Goal: Information Seeking & Learning: Learn about a topic

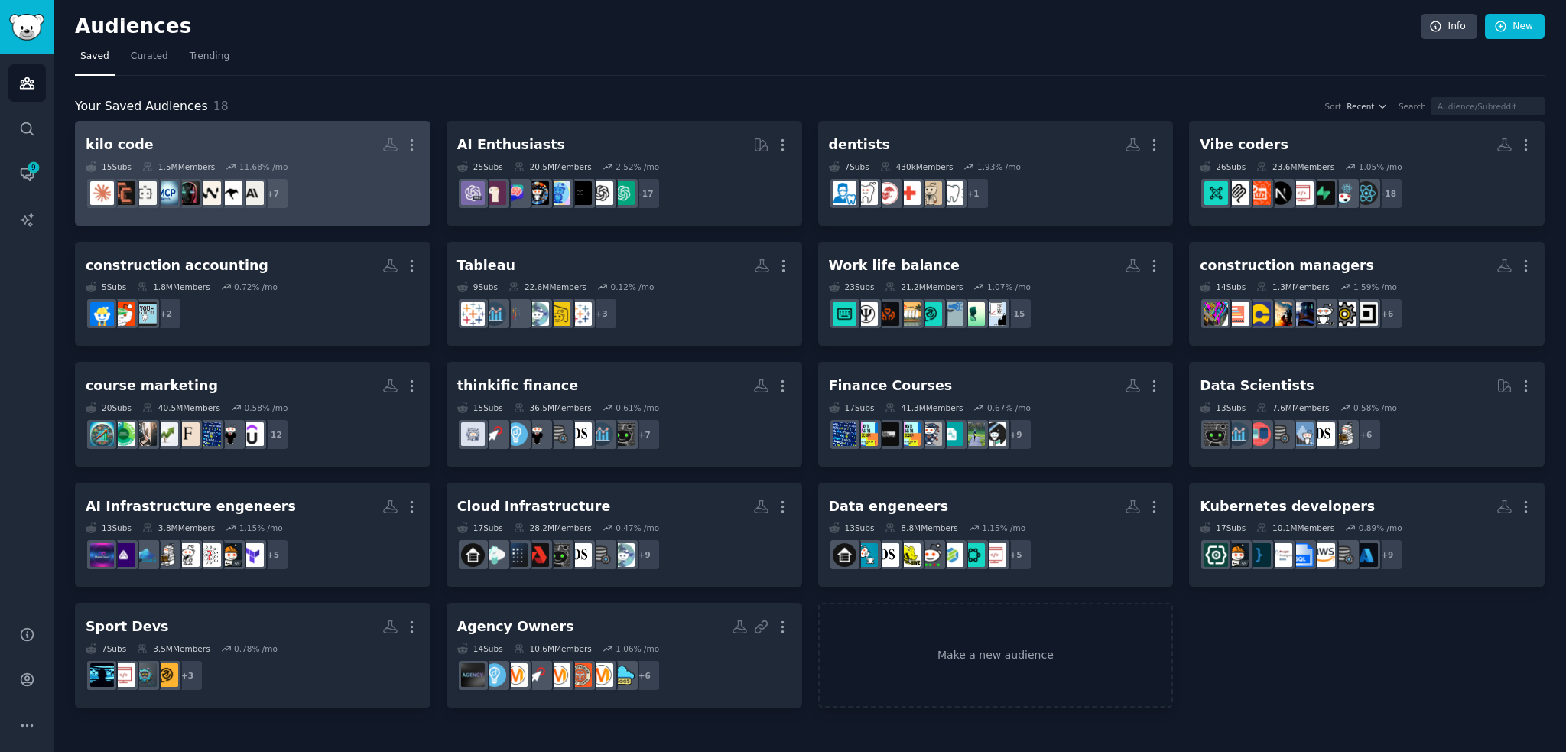
drag, startPoint x: 0, startPoint y: 0, endPoint x: 272, endPoint y: 141, distance: 306.4
click at [272, 141] on h2 "kilo code More" at bounding box center [253, 145] width 334 height 27
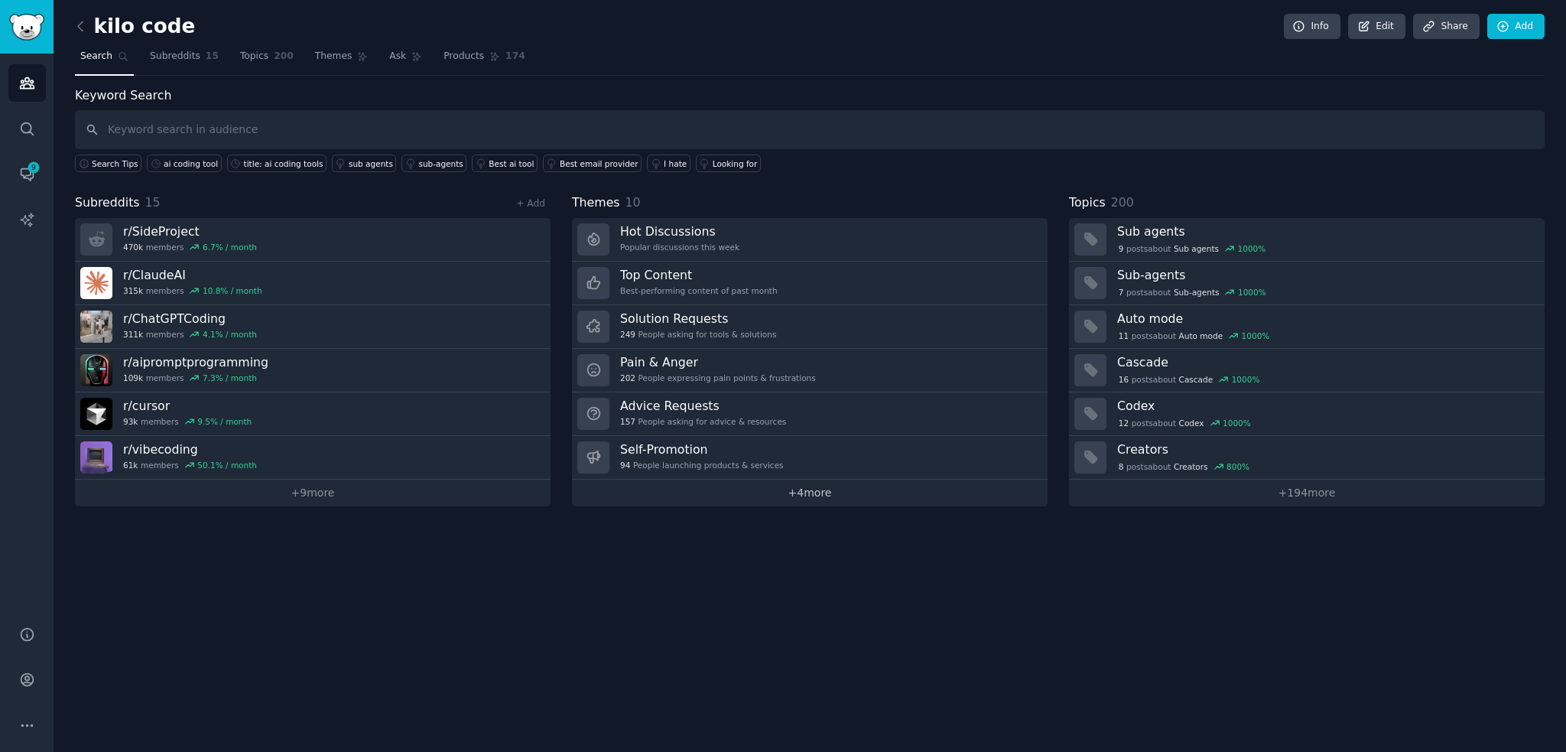
click at [794, 490] on link "+ 4 more" at bounding box center [810, 492] width 476 height 27
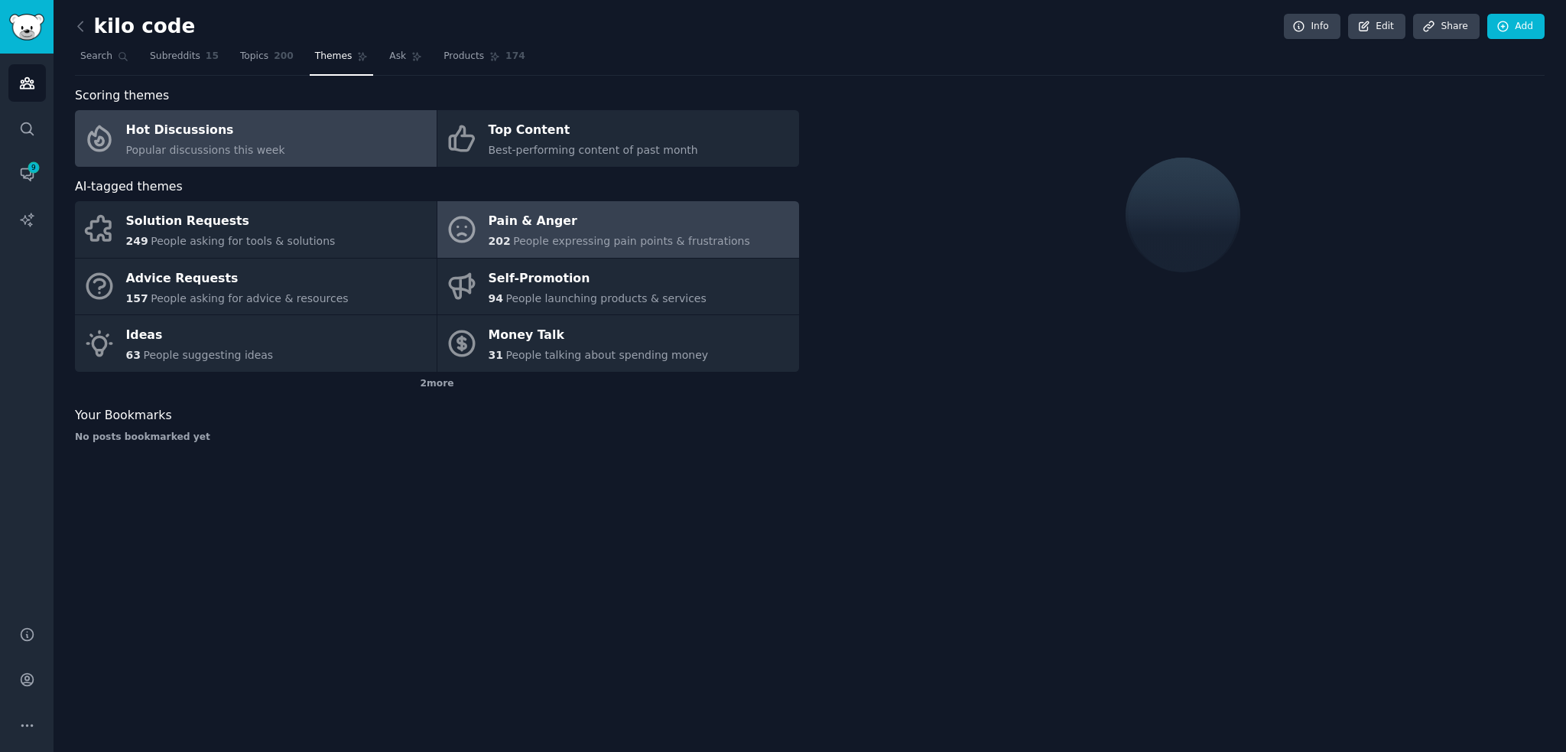
click at [541, 213] on div "Pain & Anger" at bounding box center [619, 222] width 261 height 24
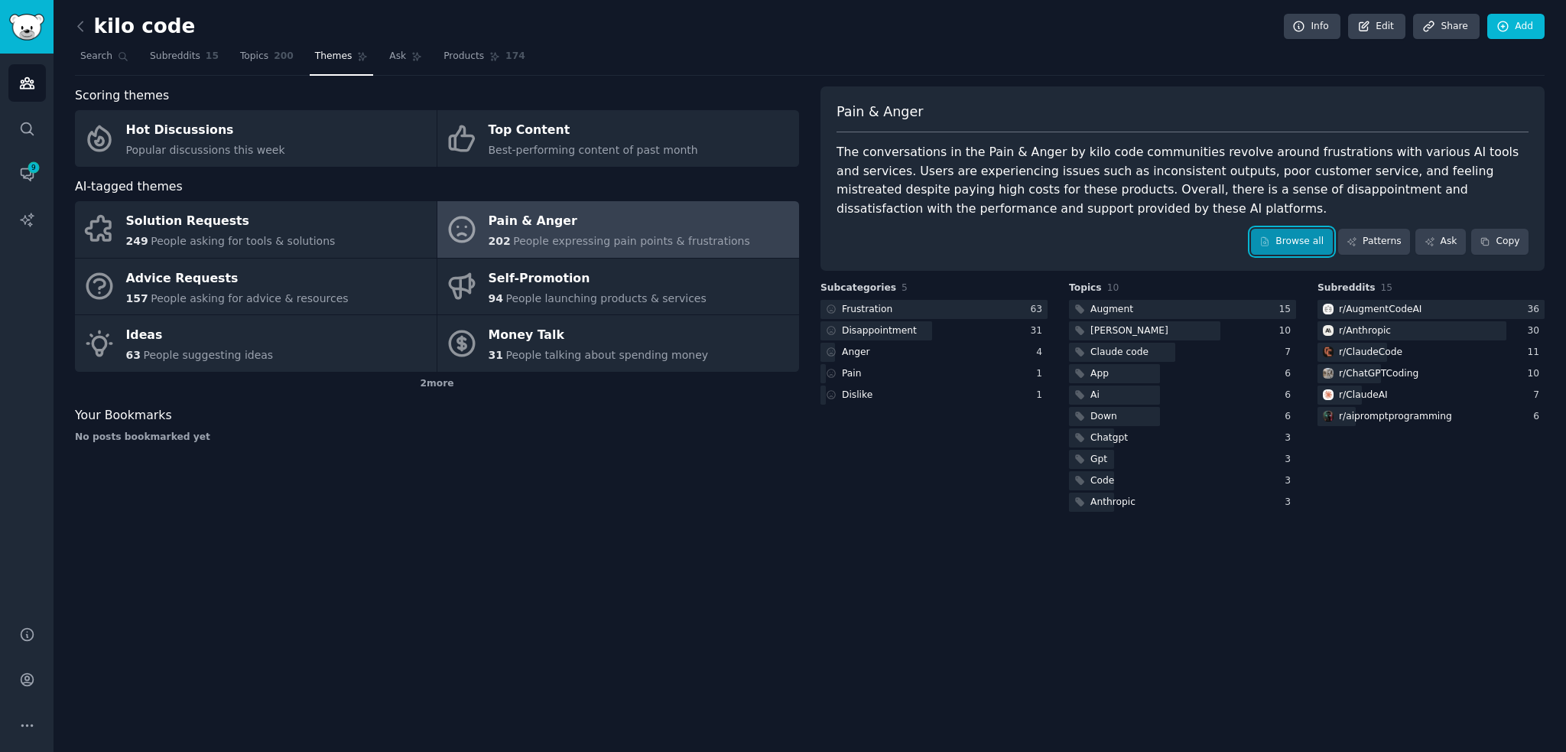
click at [1327, 243] on link "Browse all" at bounding box center [1292, 242] width 82 height 26
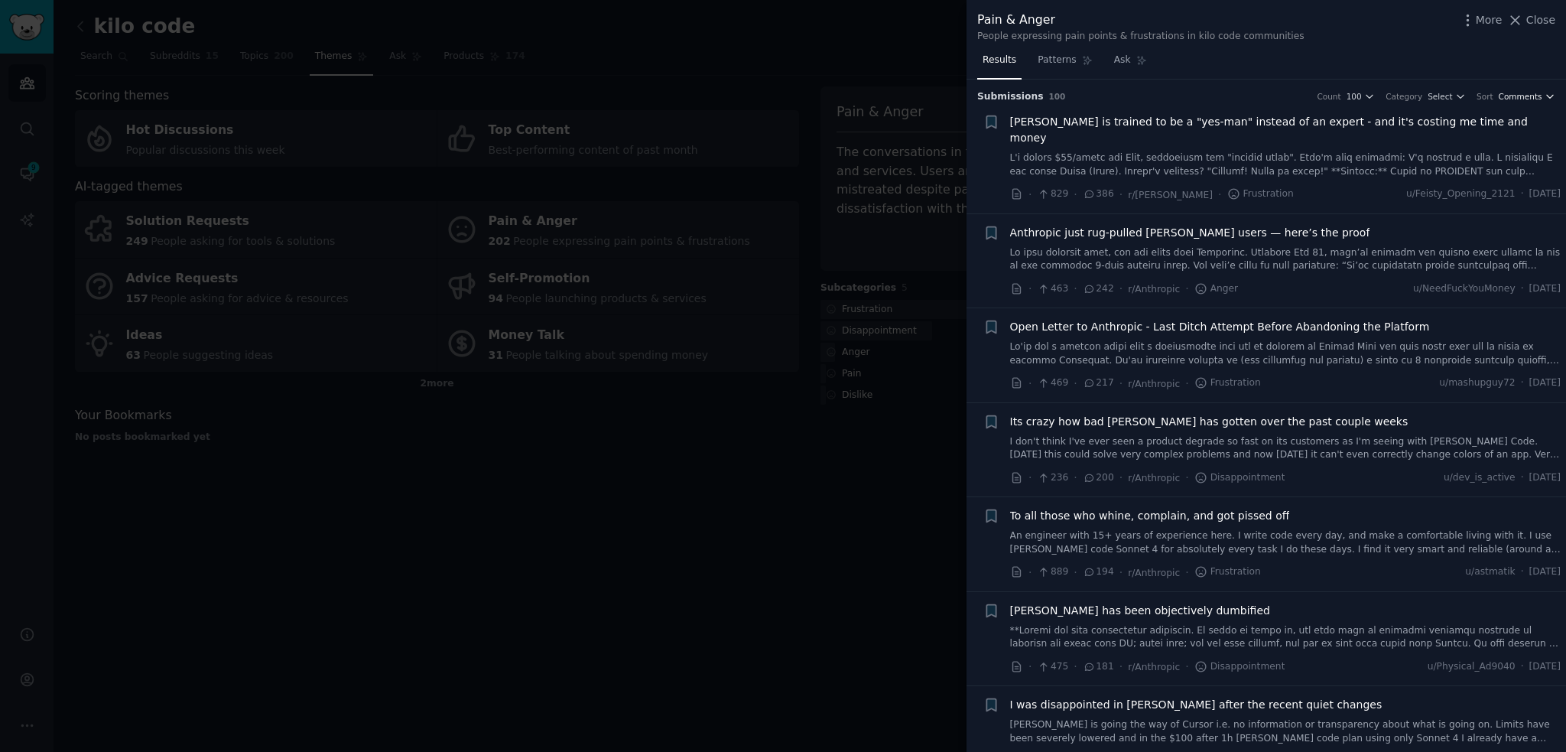
click at [1510, 101] on span "Comments" at bounding box center [1521, 96] width 44 height 11
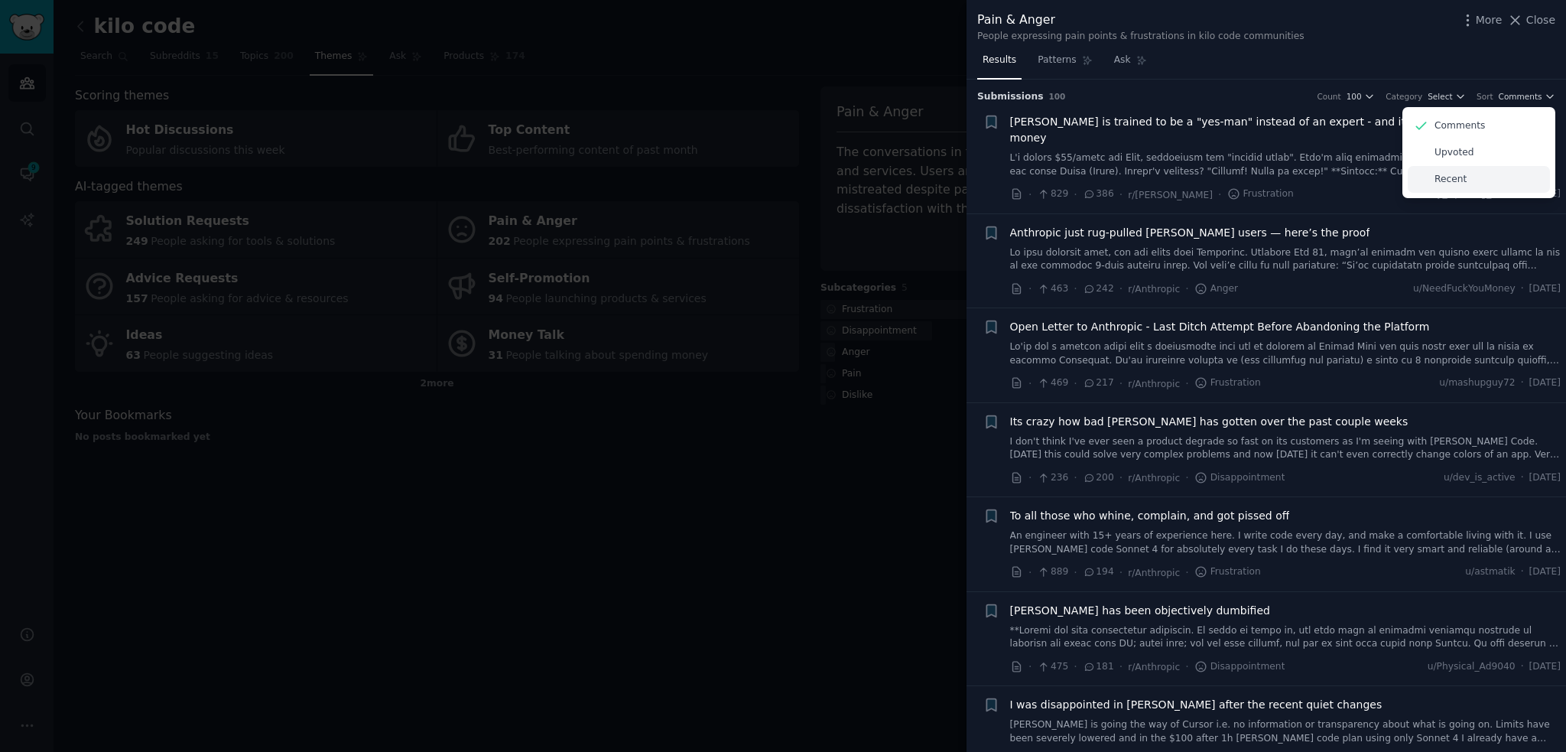
click at [1447, 168] on div "Recent" at bounding box center [1479, 179] width 142 height 27
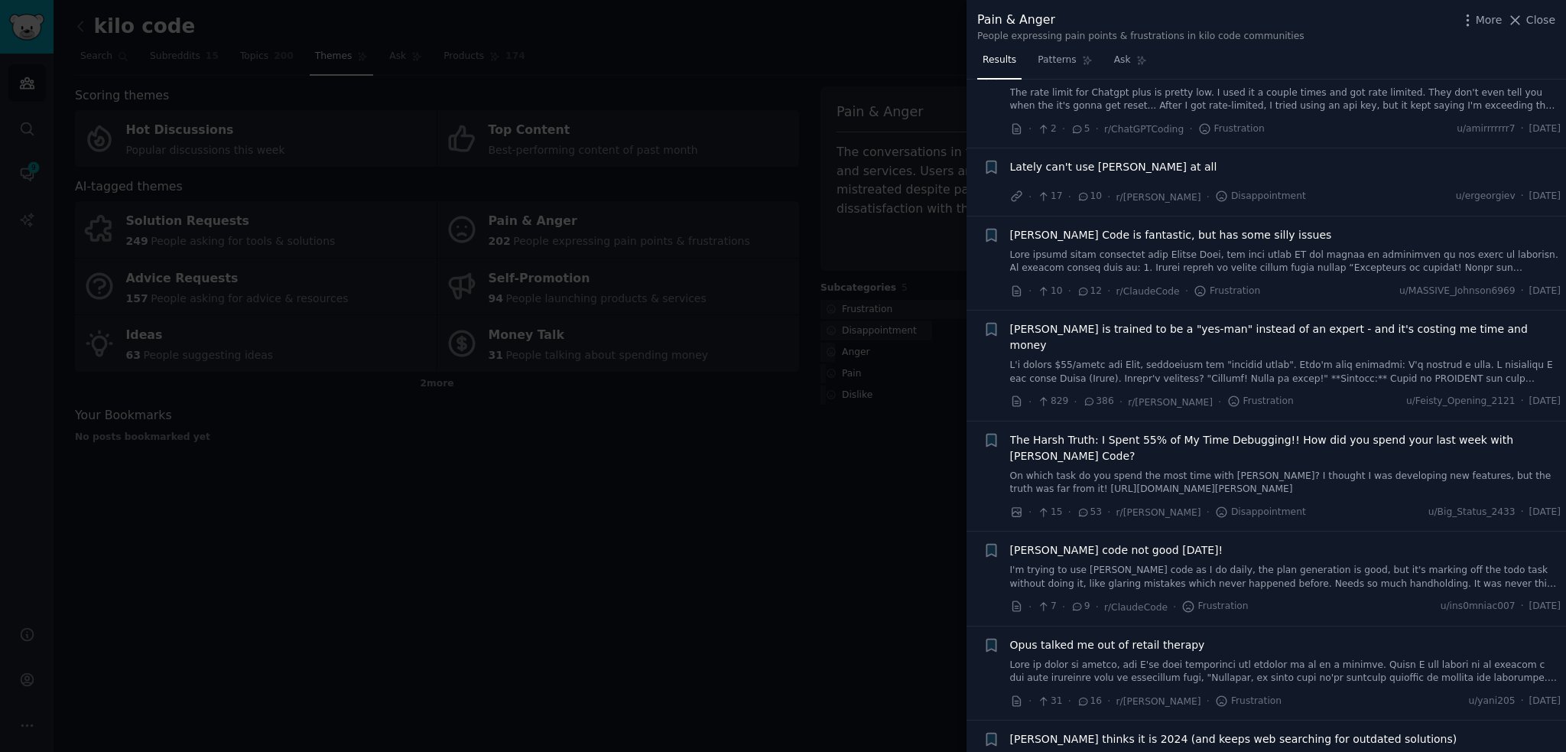
scroll to position [1223, 0]
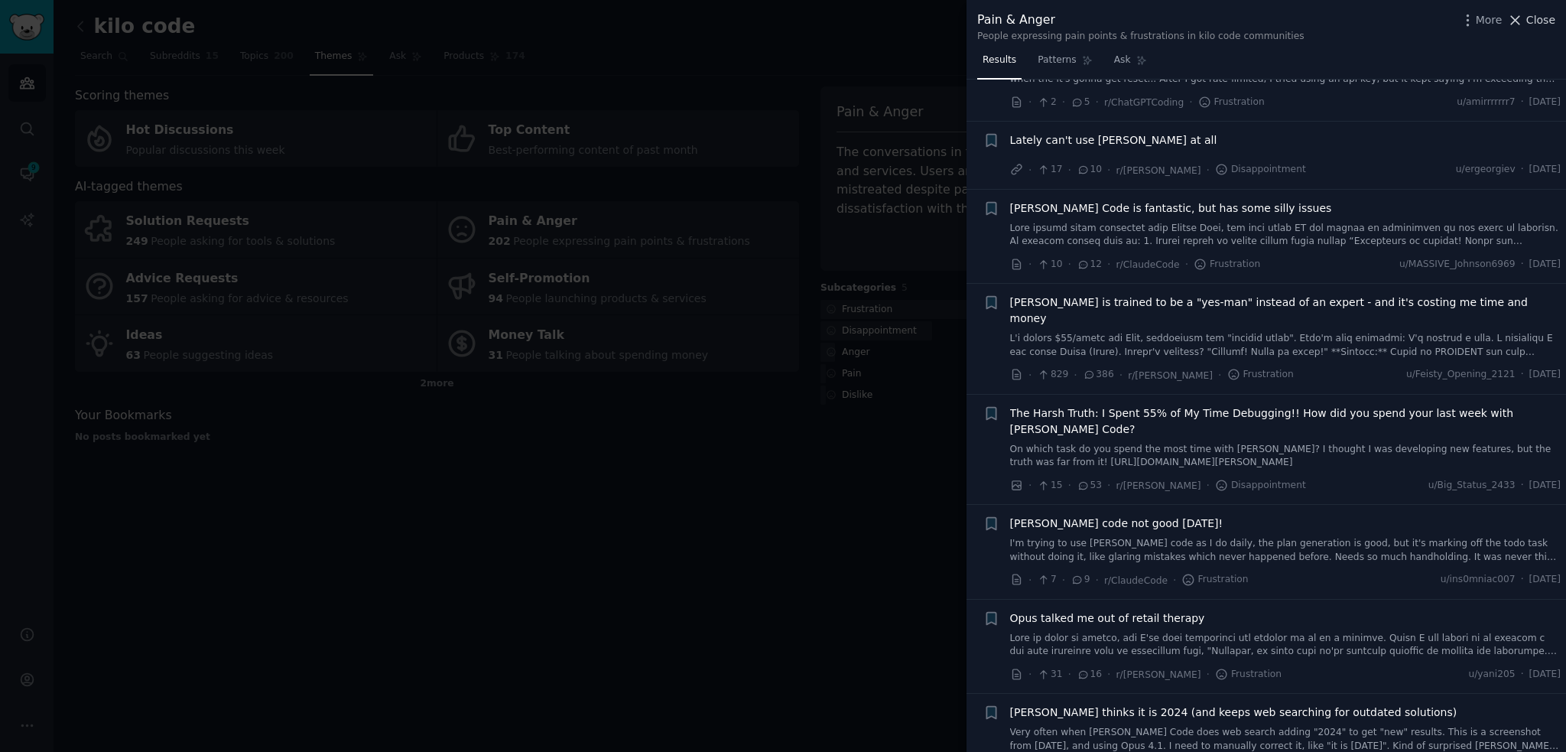
click at [1551, 21] on span "Close" at bounding box center [1540, 20] width 29 height 16
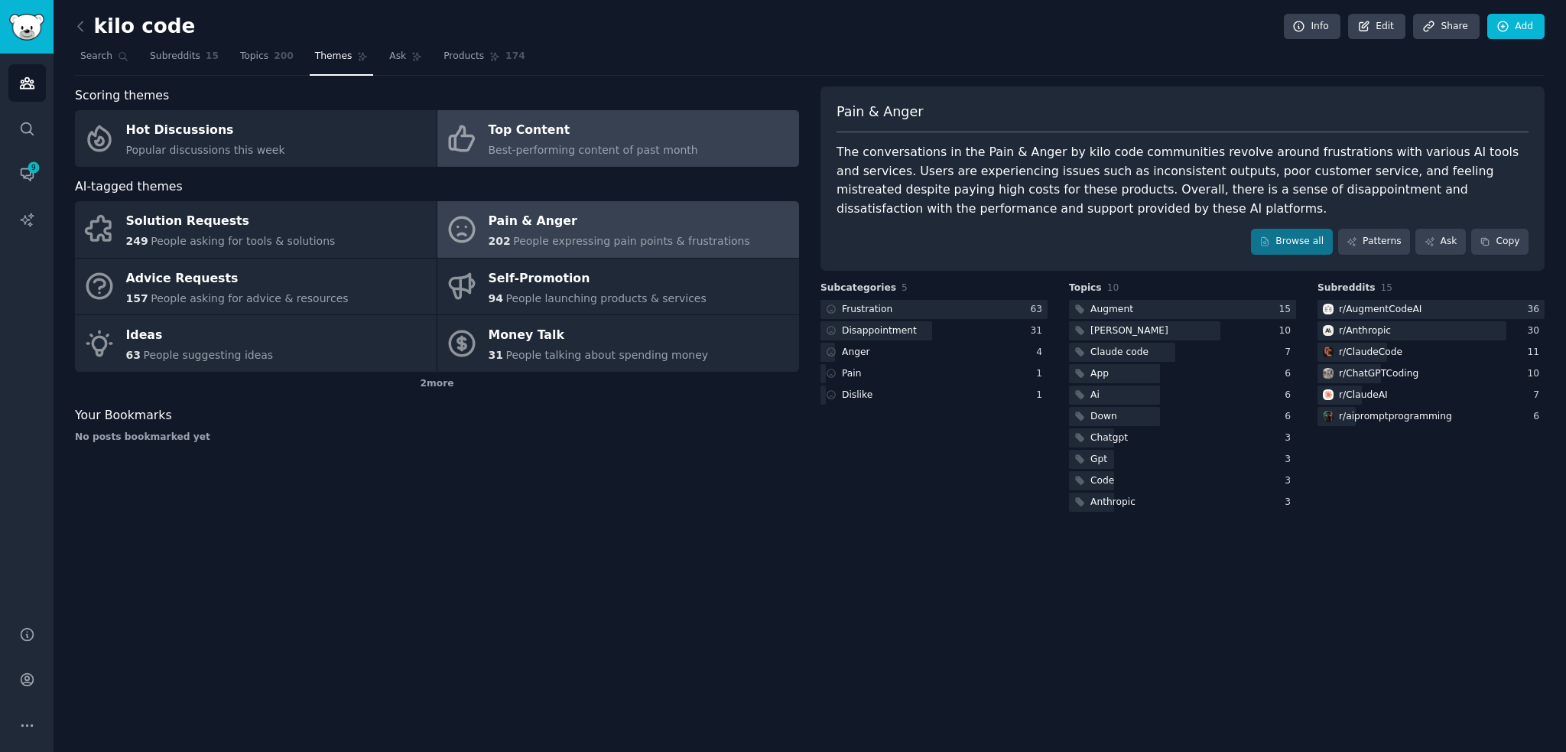
click at [512, 134] on div "Top Content" at bounding box center [594, 131] width 210 height 24
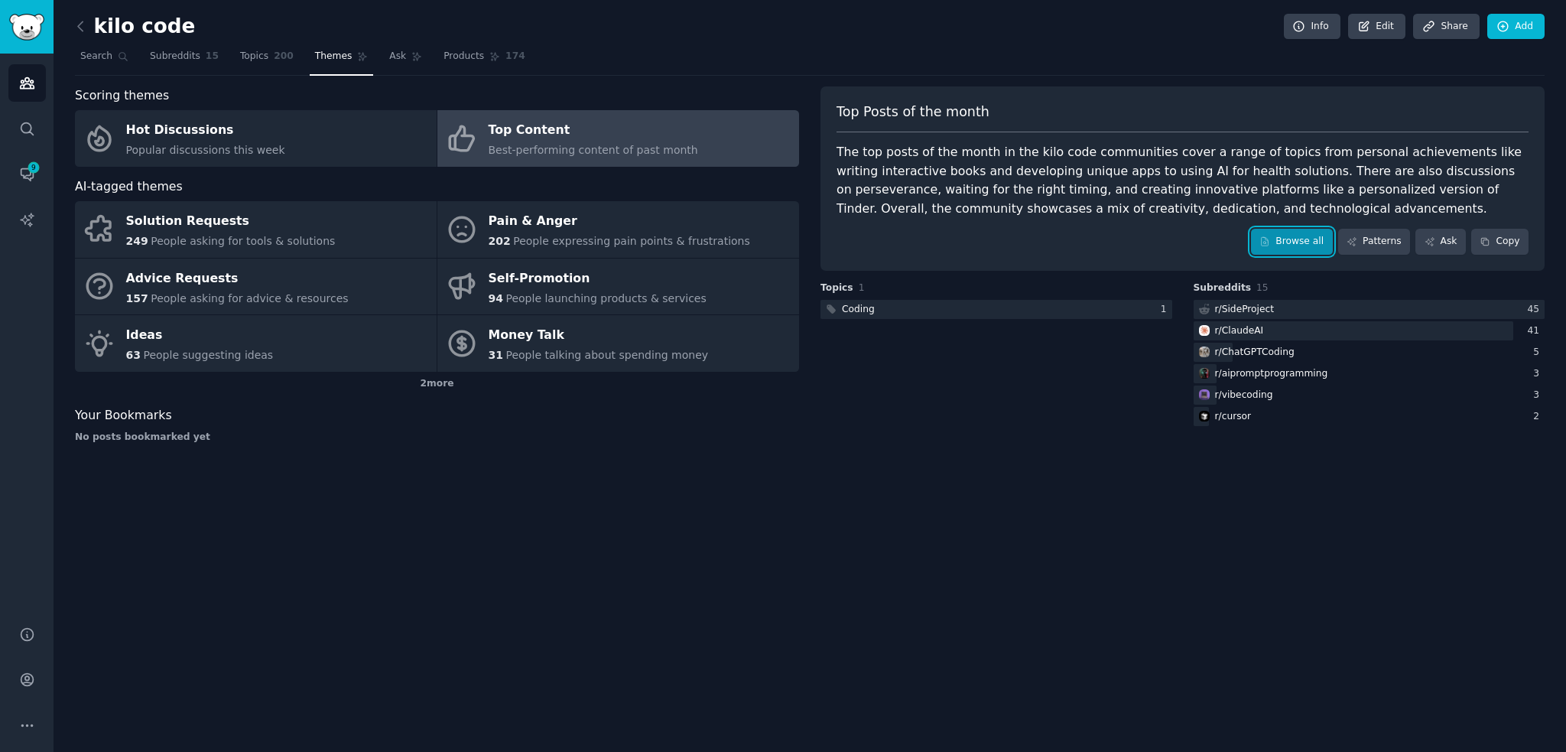
click at [1291, 231] on link "Browse all" at bounding box center [1292, 242] width 82 height 26
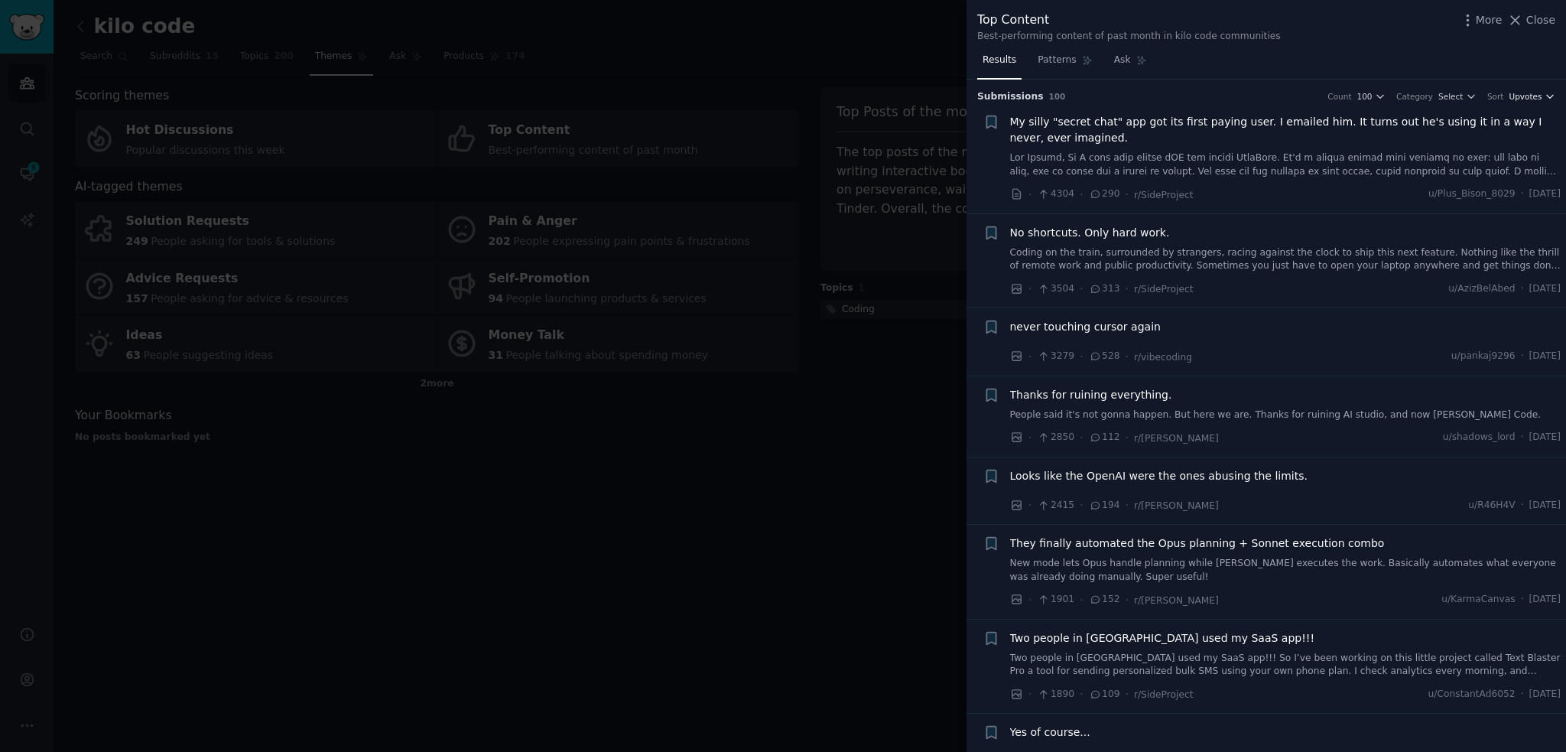
click at [1517, 93] on span "Upvotes" at bounding box center [1525, 96] width 33 height 11
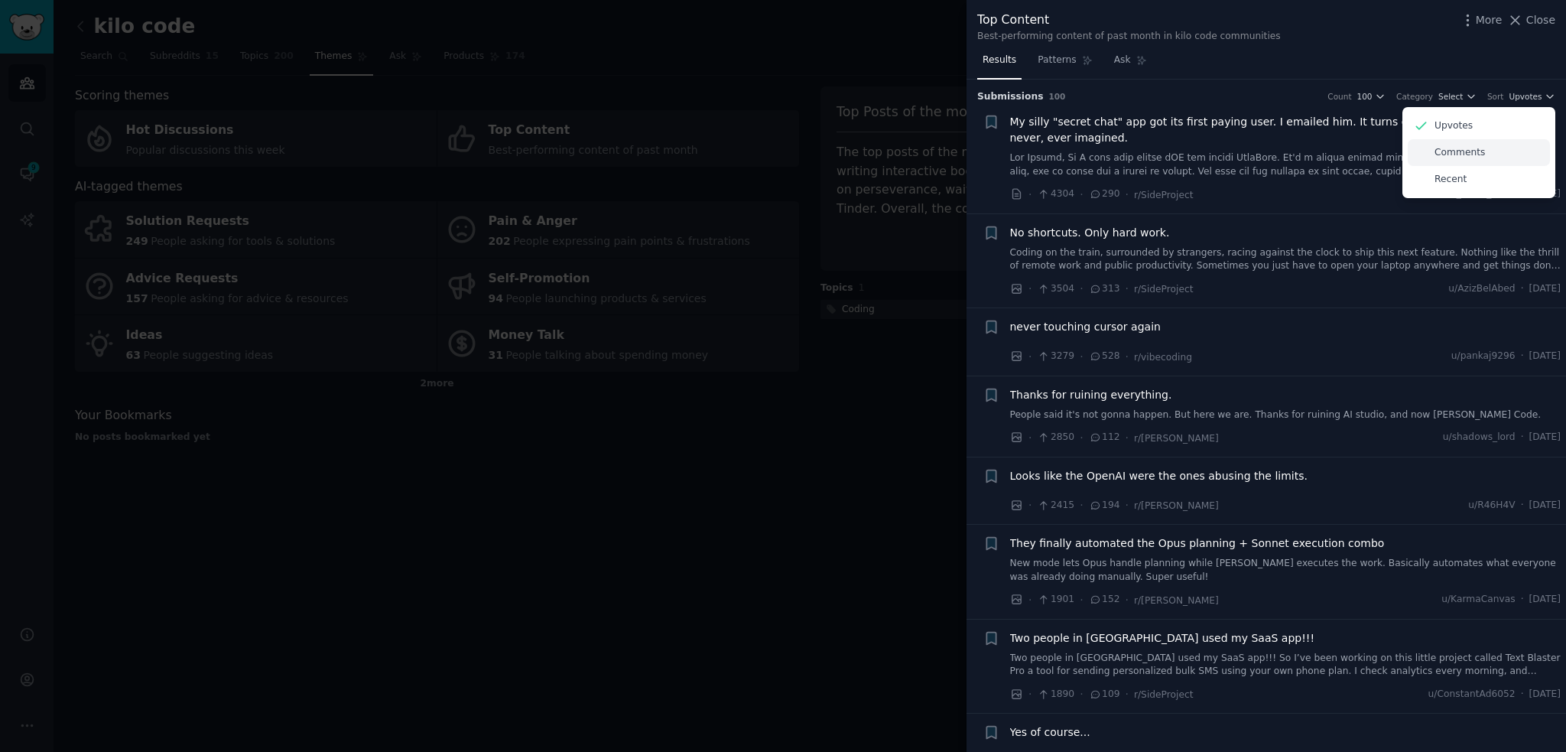
click at [1493, 153] on div "Comments" at bounding box center [1479, 152] width 142 height 27
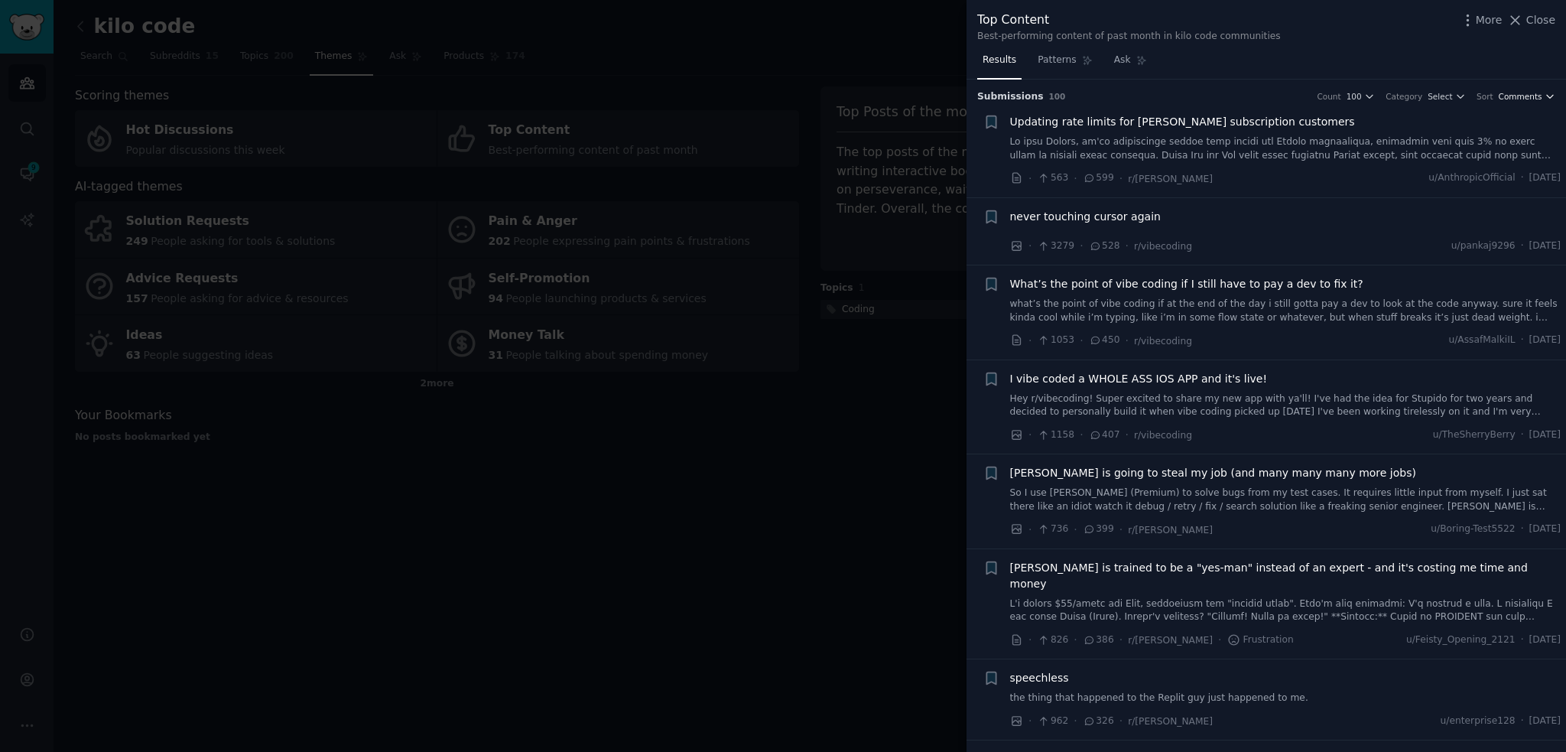
click at [1520, 97] on span "Comments" at bounding box center [1521, 96] width 44 height 11
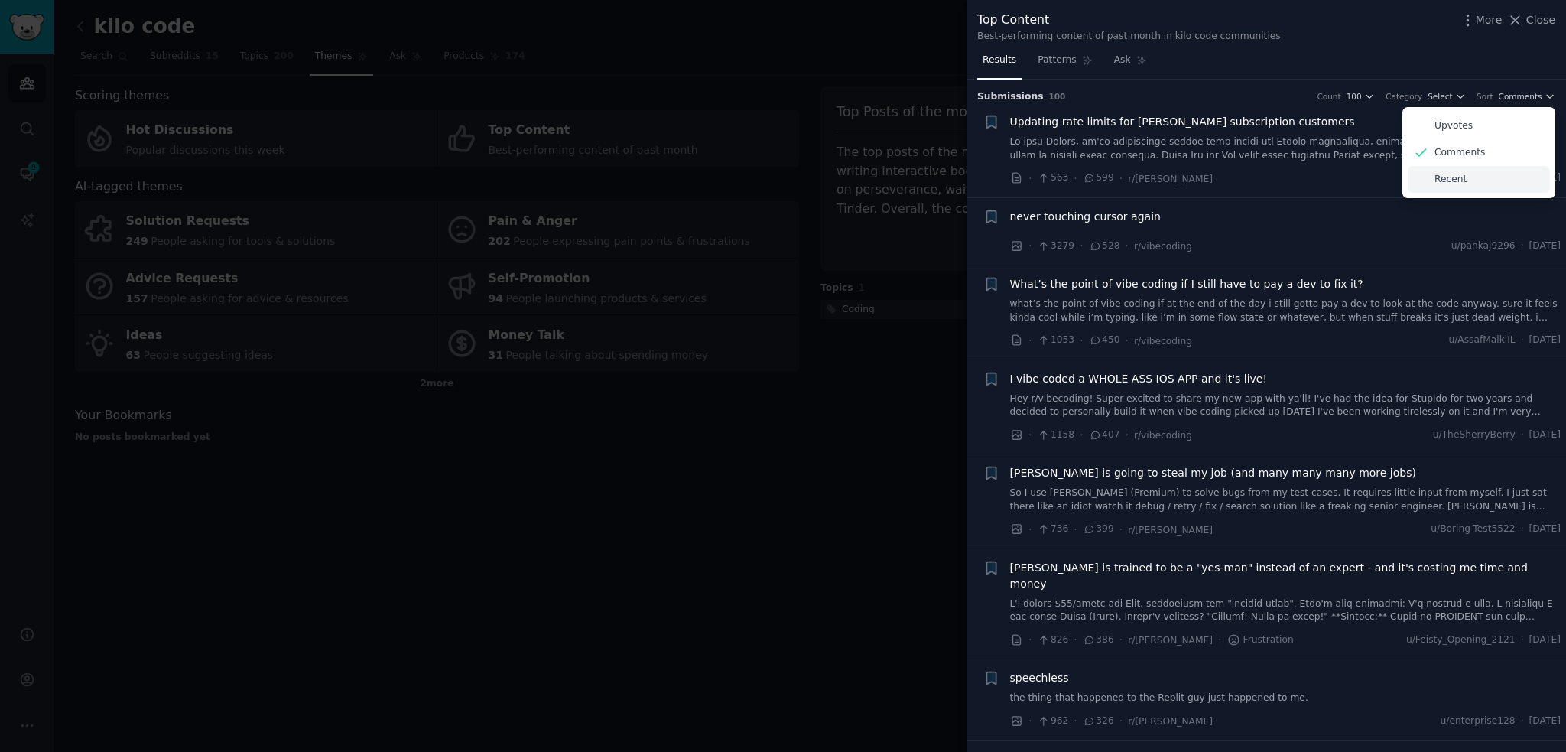
click at [1467, 171] on div "Recent" at bounding box center [1479, 179] width 142 height 27
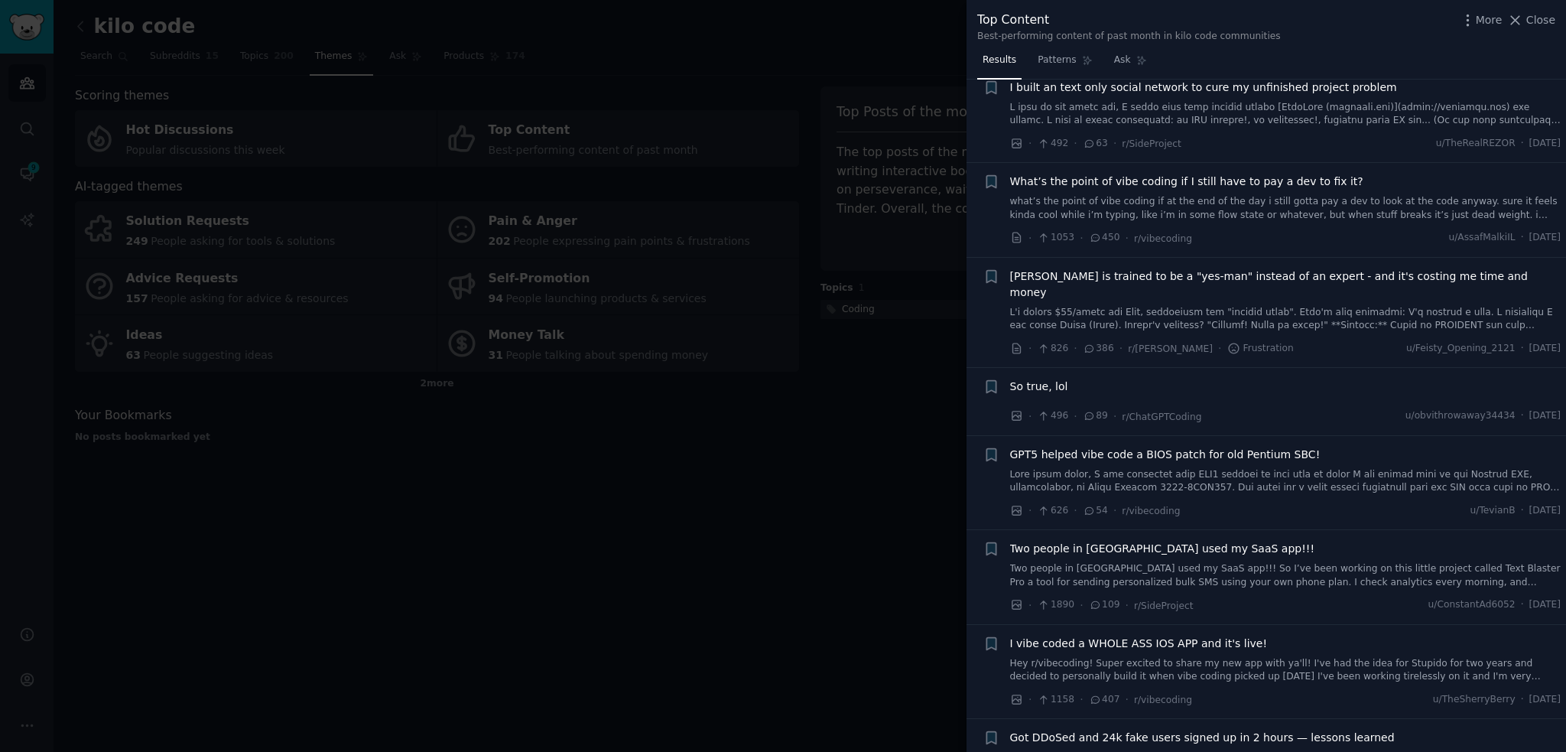
scroll to position [1402, 0]
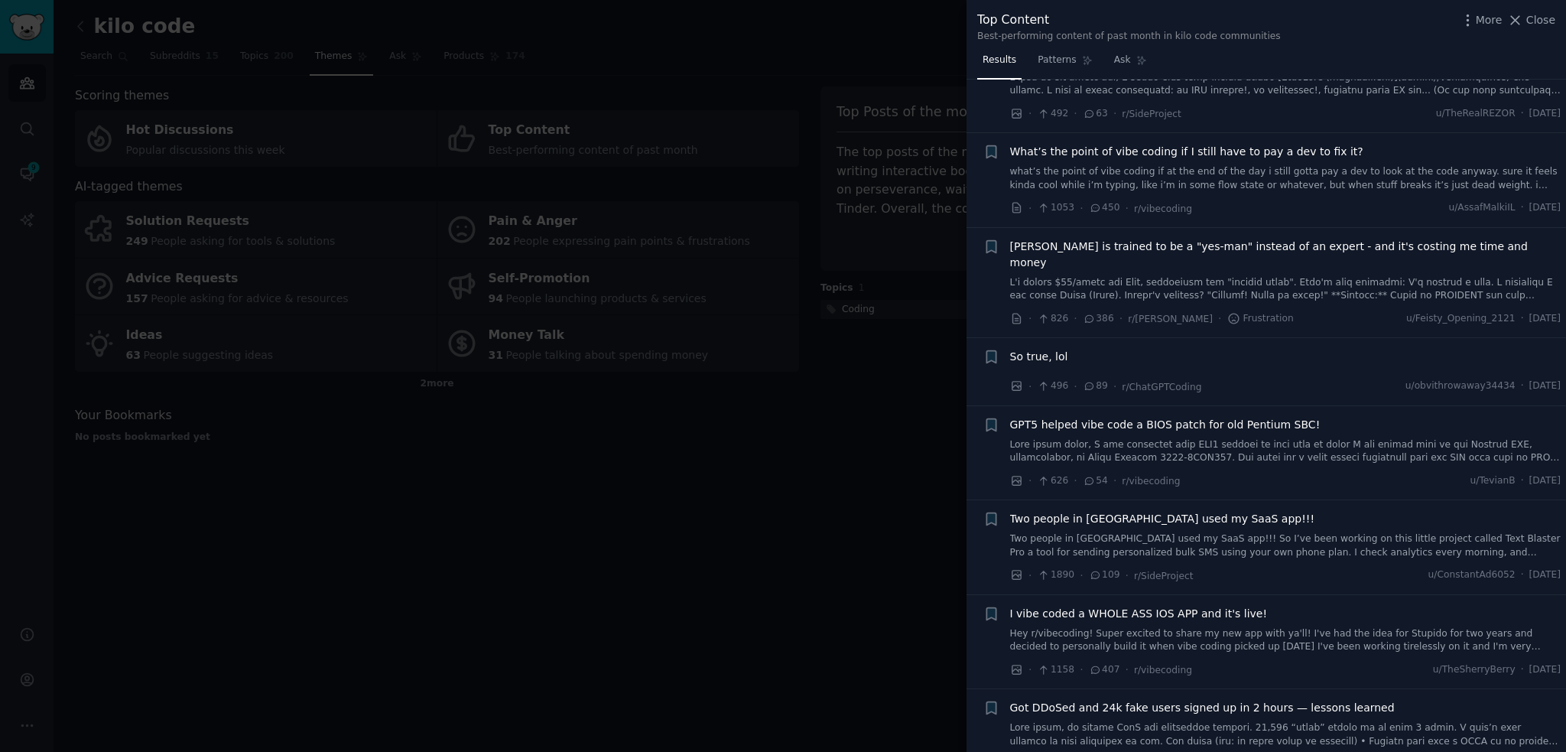
click at [901, 453] on div at bounding box center [783, 376] width 1566 height 752
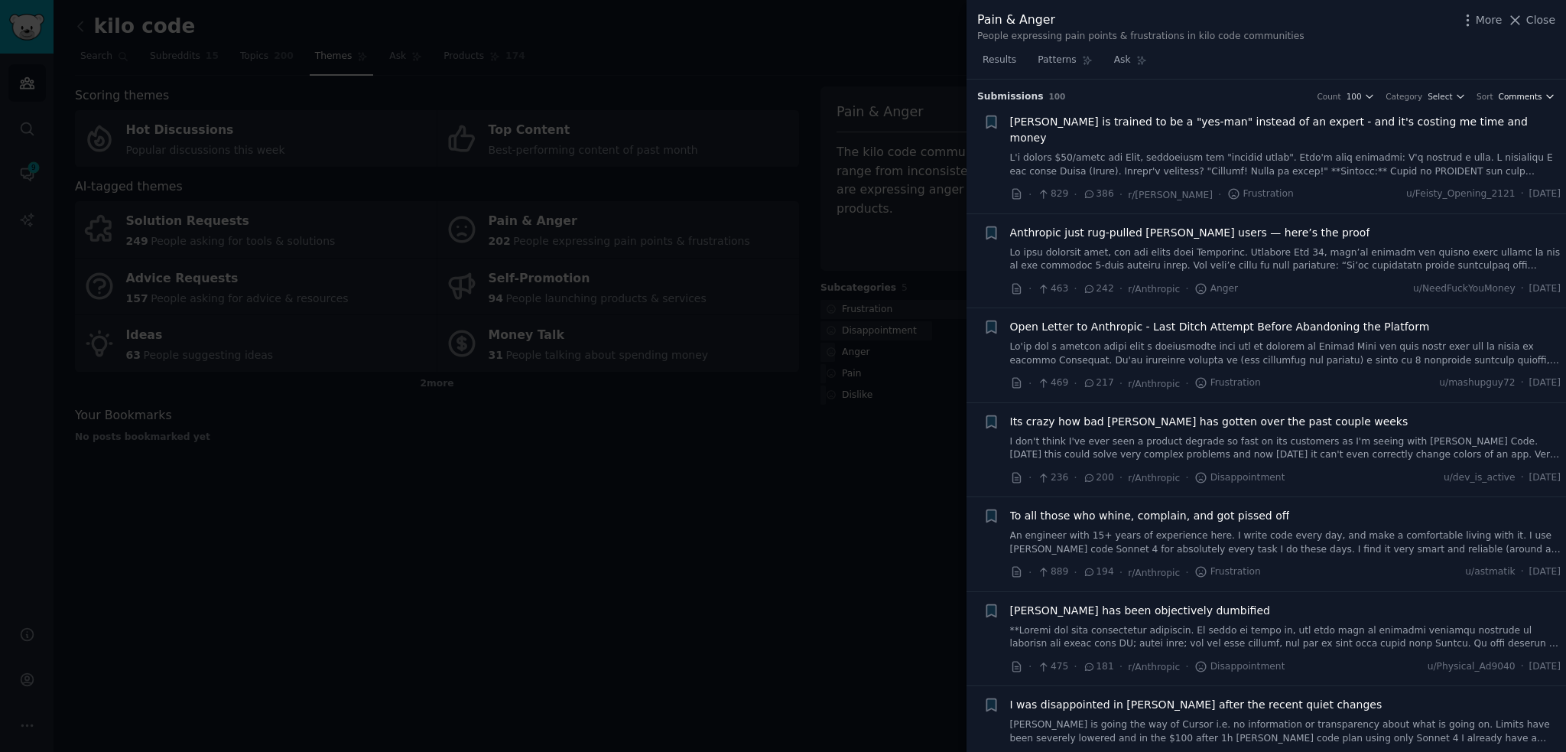
click at [1526, 94] on span "Comments" at bounding box center [1521, 96] width 44 height 11
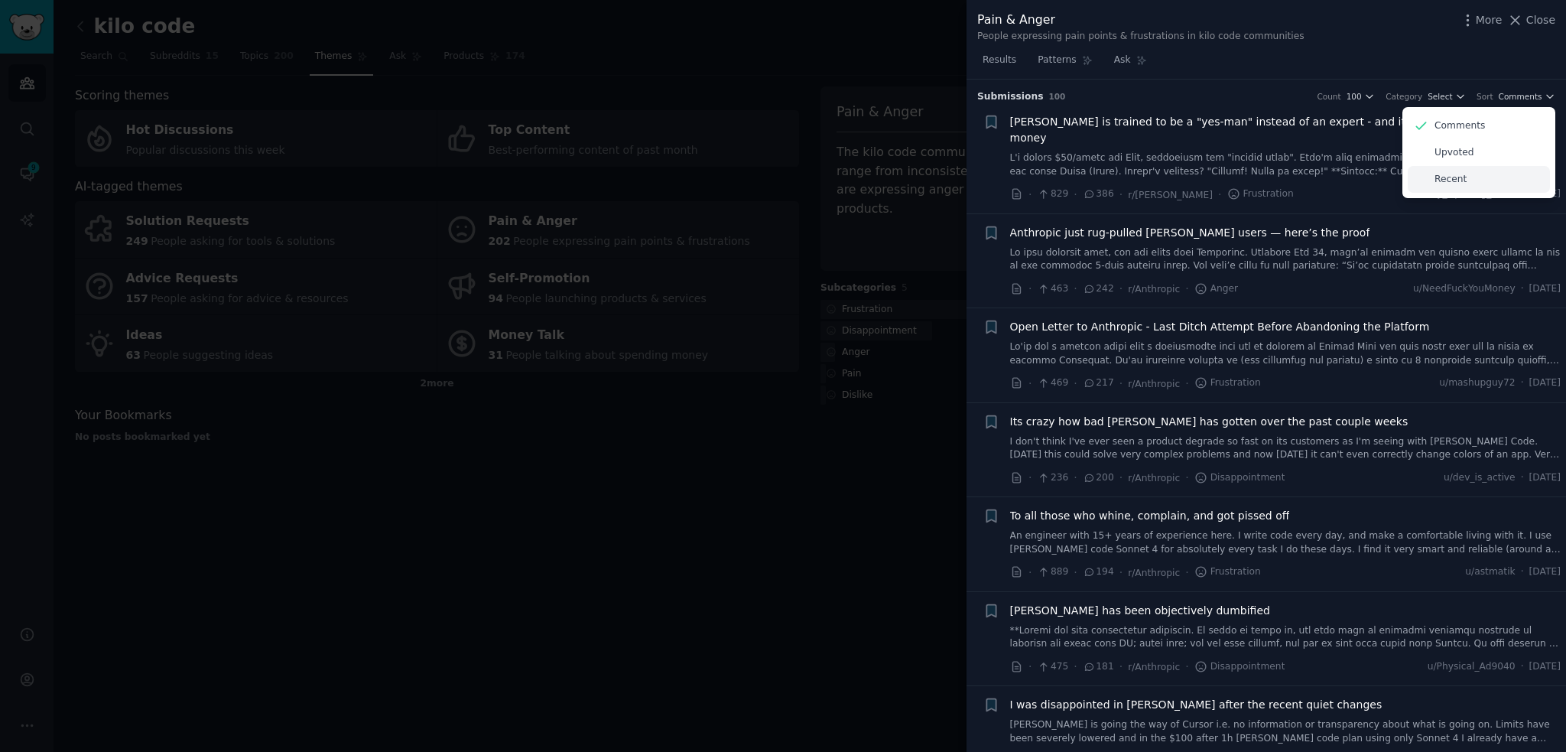
click at [1468, 180] on div "Recent" at bounding box center [1479, 179] width 142 height 27
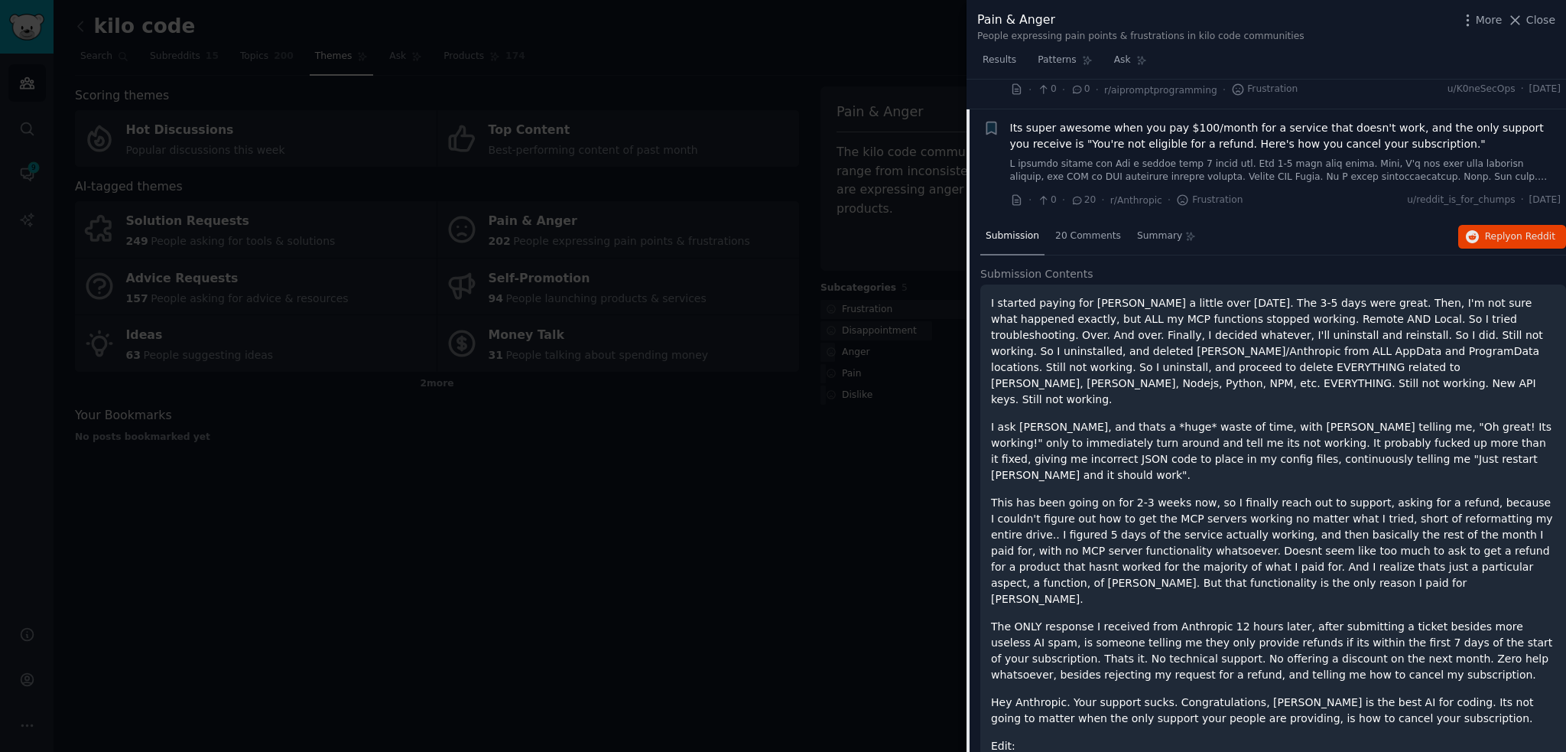
scroll to position [89, 0]
click at [1304, 140] on span "Its super awesome when you pay $100/month for a service that doesn't work, and …" at bounding box center [1285, 136] width 551 height 32
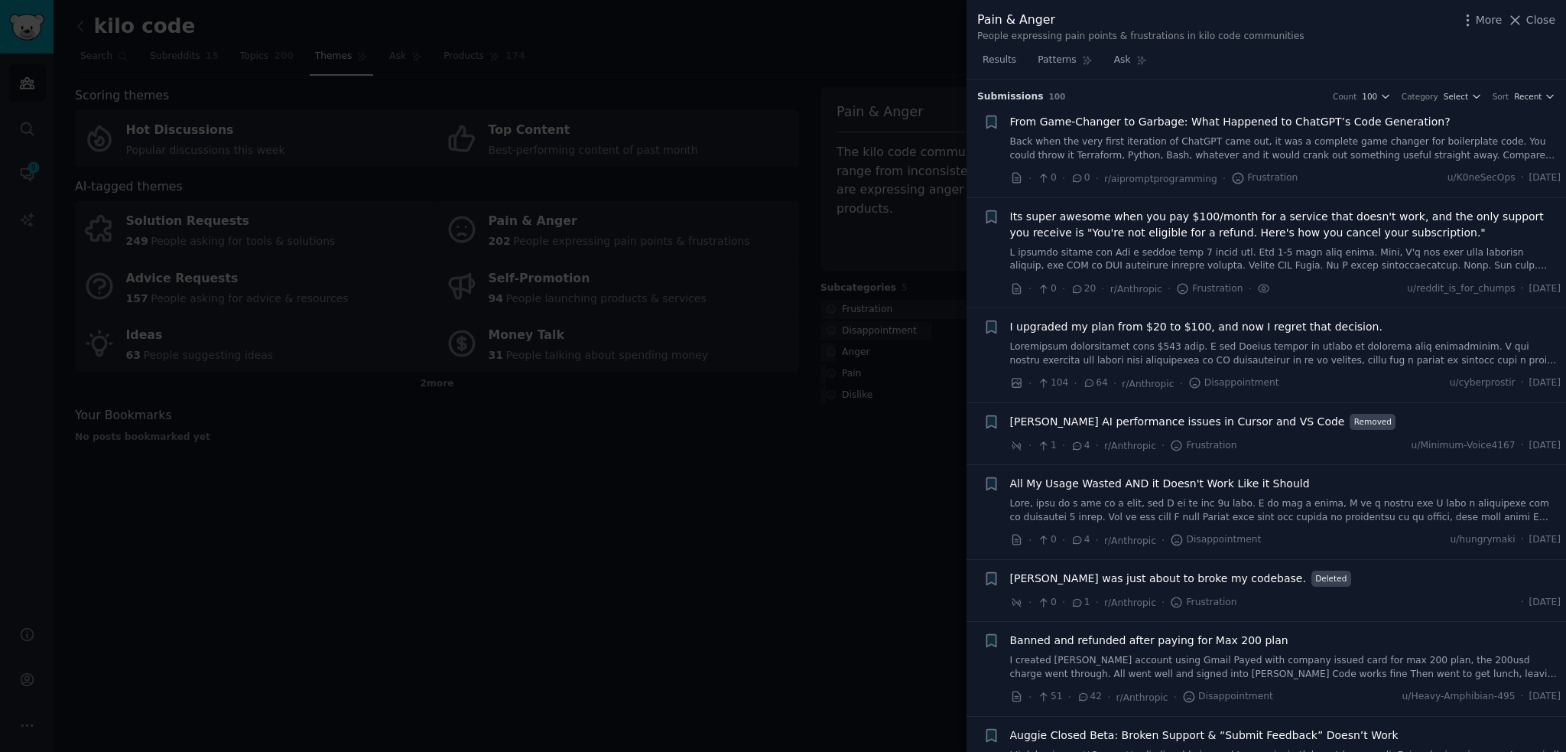
click at [1512, 96] on div "Sort Recent" at bounding box center [1524, 96] width 63 height 11
click at [1523, 96] on span "Recent" at bounding box center [1528, 96] width 28 height 11
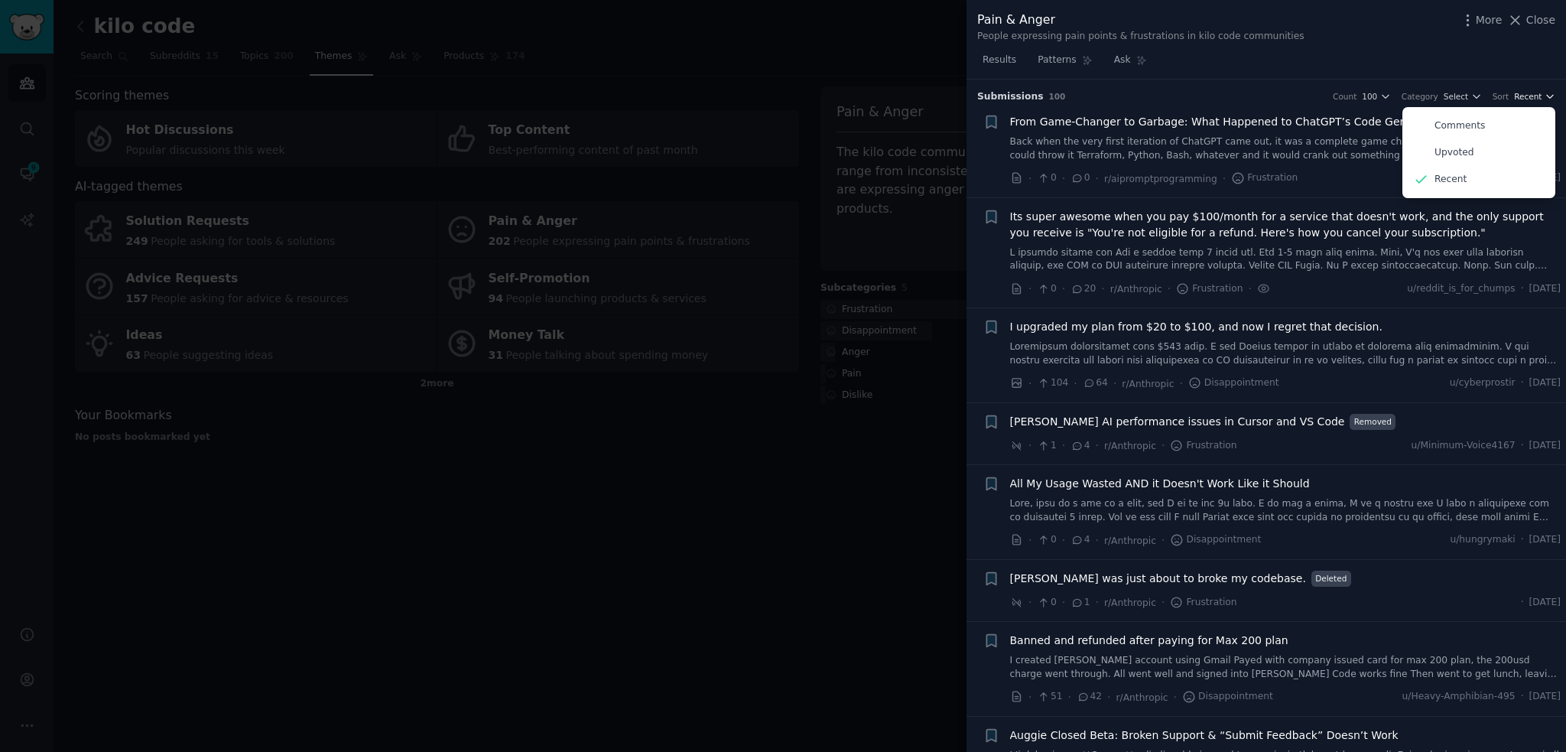
click at [1523, 96] on span "Recent" at bounding box center [1528, 96] width 28 height 11
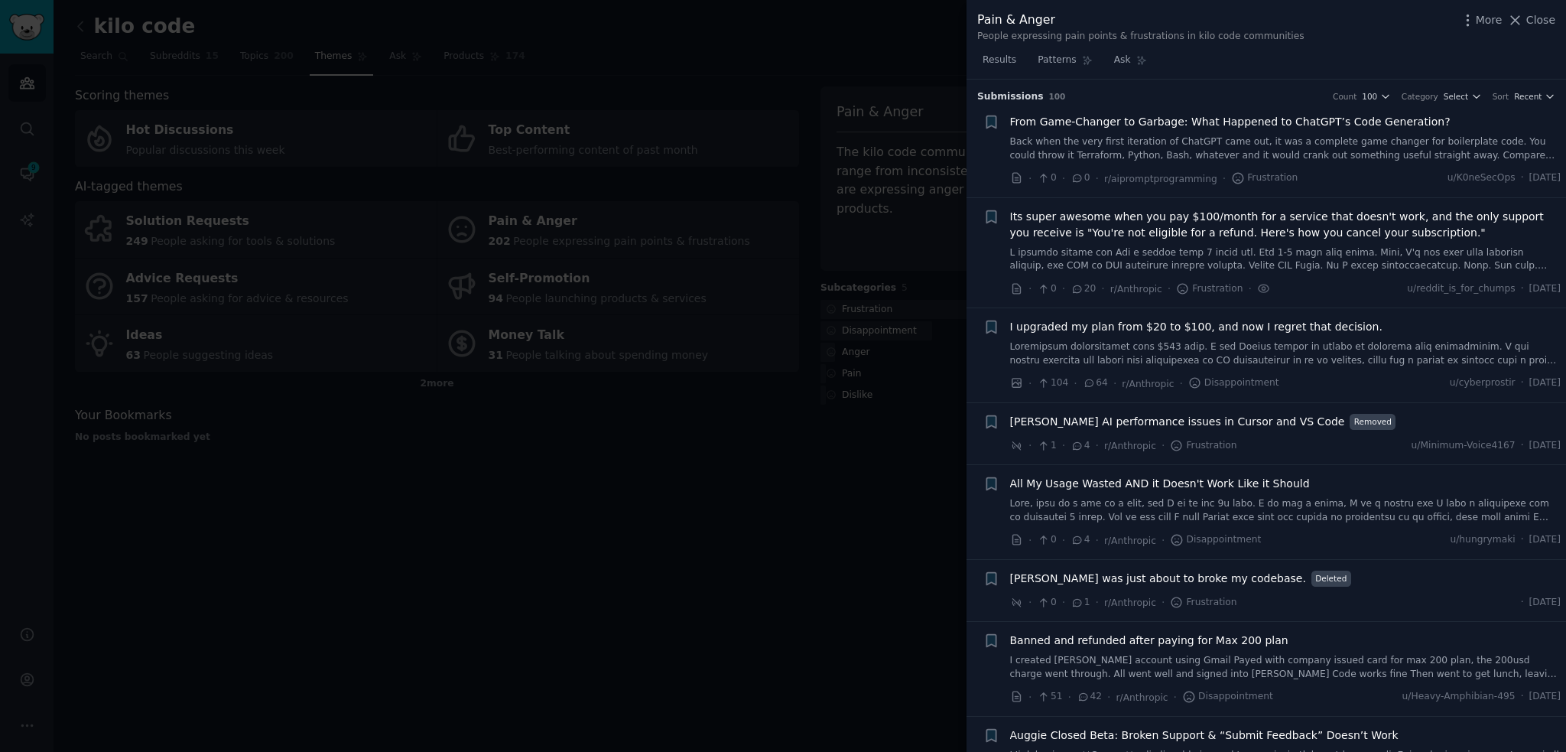
click at [1259, 246] on link at bounding box center [1285, 259] width 551 height 27
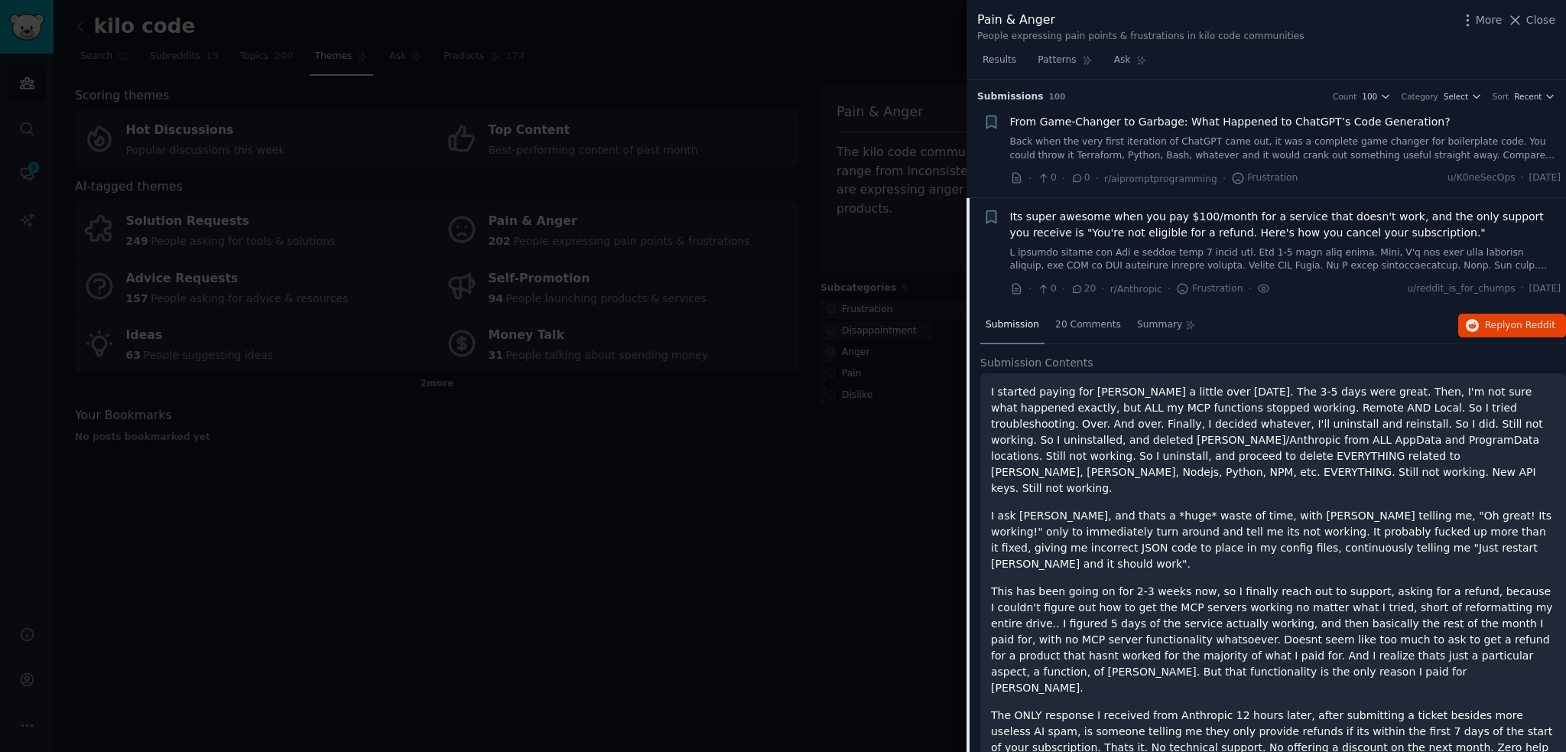
scroll to position [119, 0]
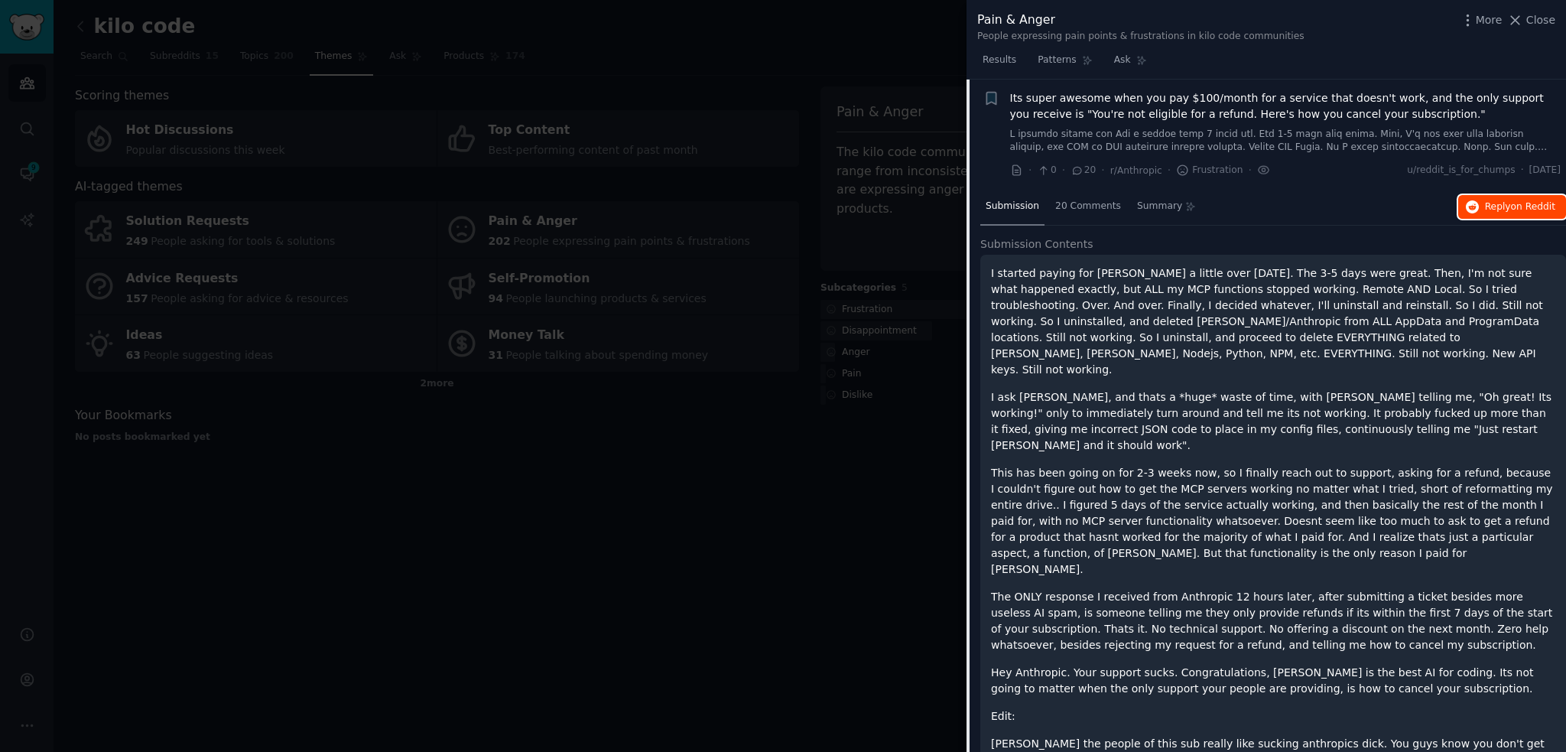
click at [1493, 200] on span "Reply on Reddit" at bounding box center [1520, 207] width 70 height 14
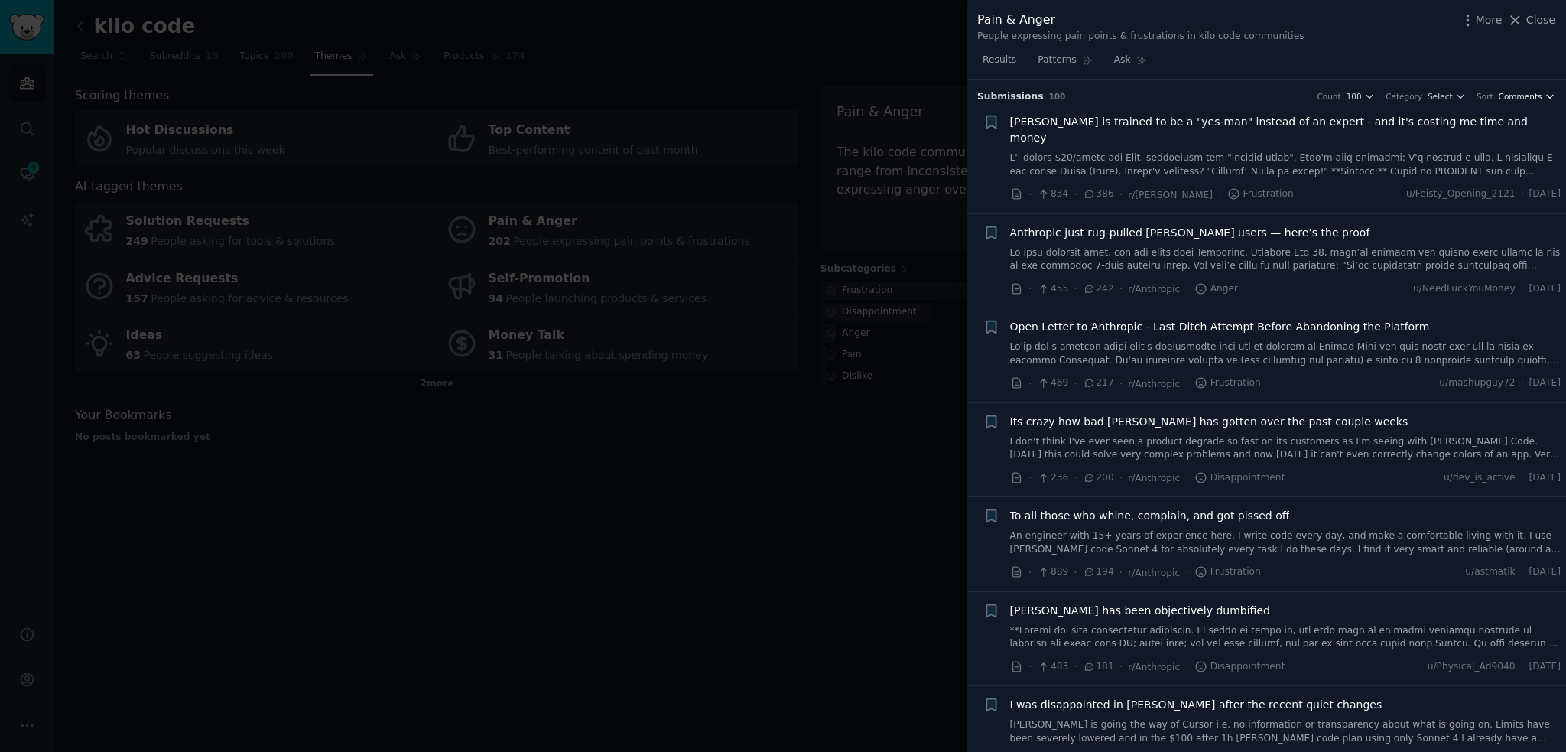
click at [1531, 96] on span "Comments" at bounding box center [1521, 96] width 44 height 11
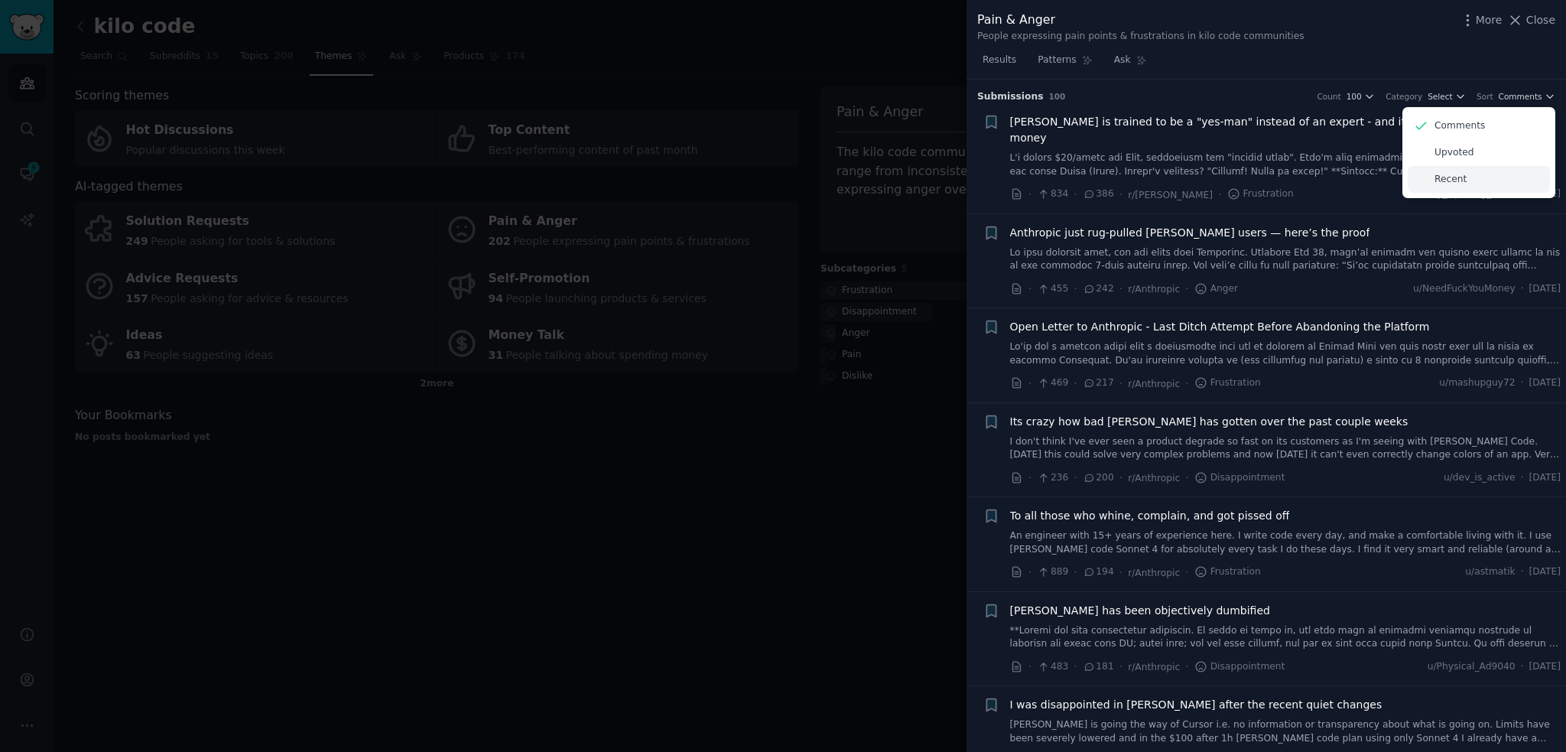
click at [1473, 177] on div "Recent" at bounding box center [1479, 179] width 142 height 27
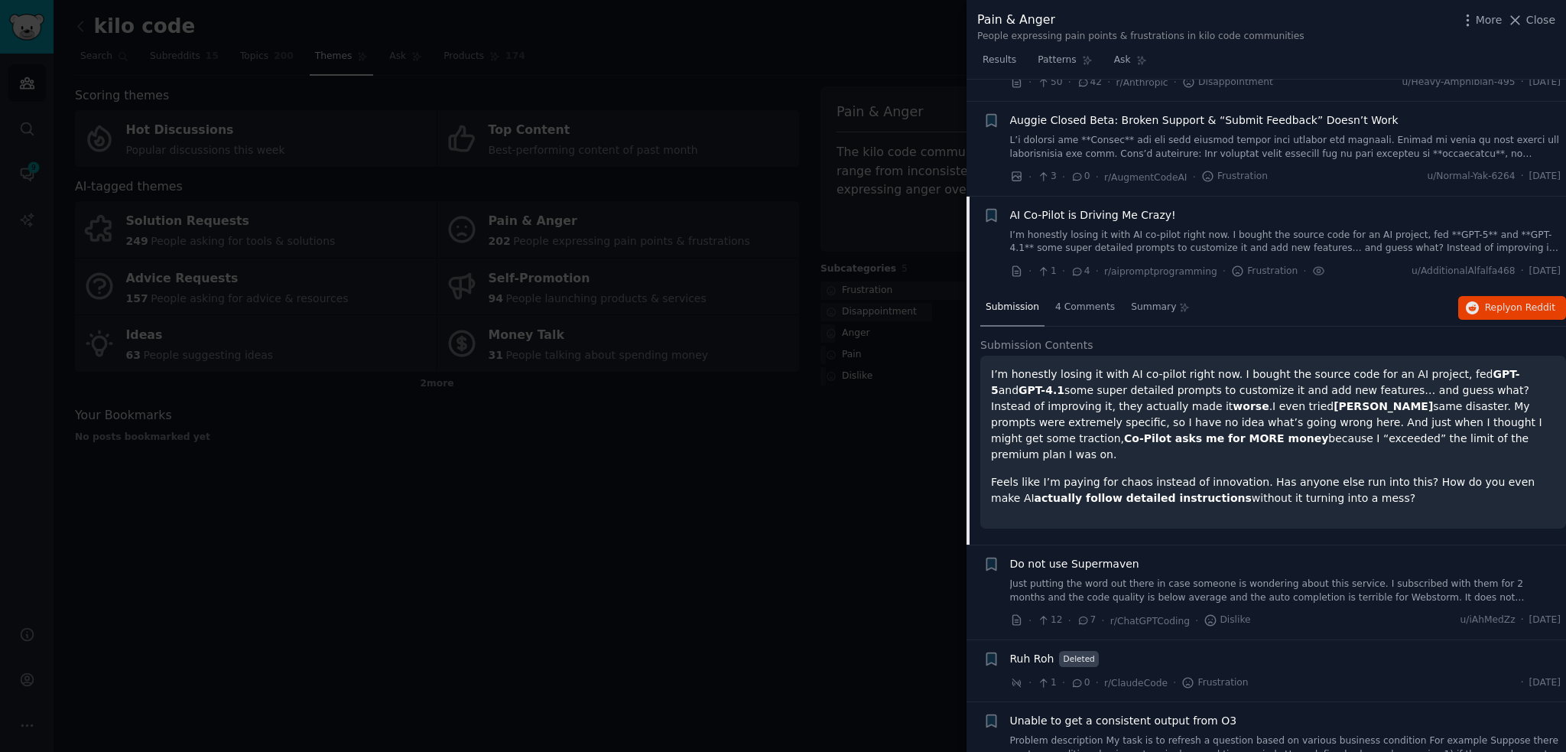
scroll to position [687, 0]
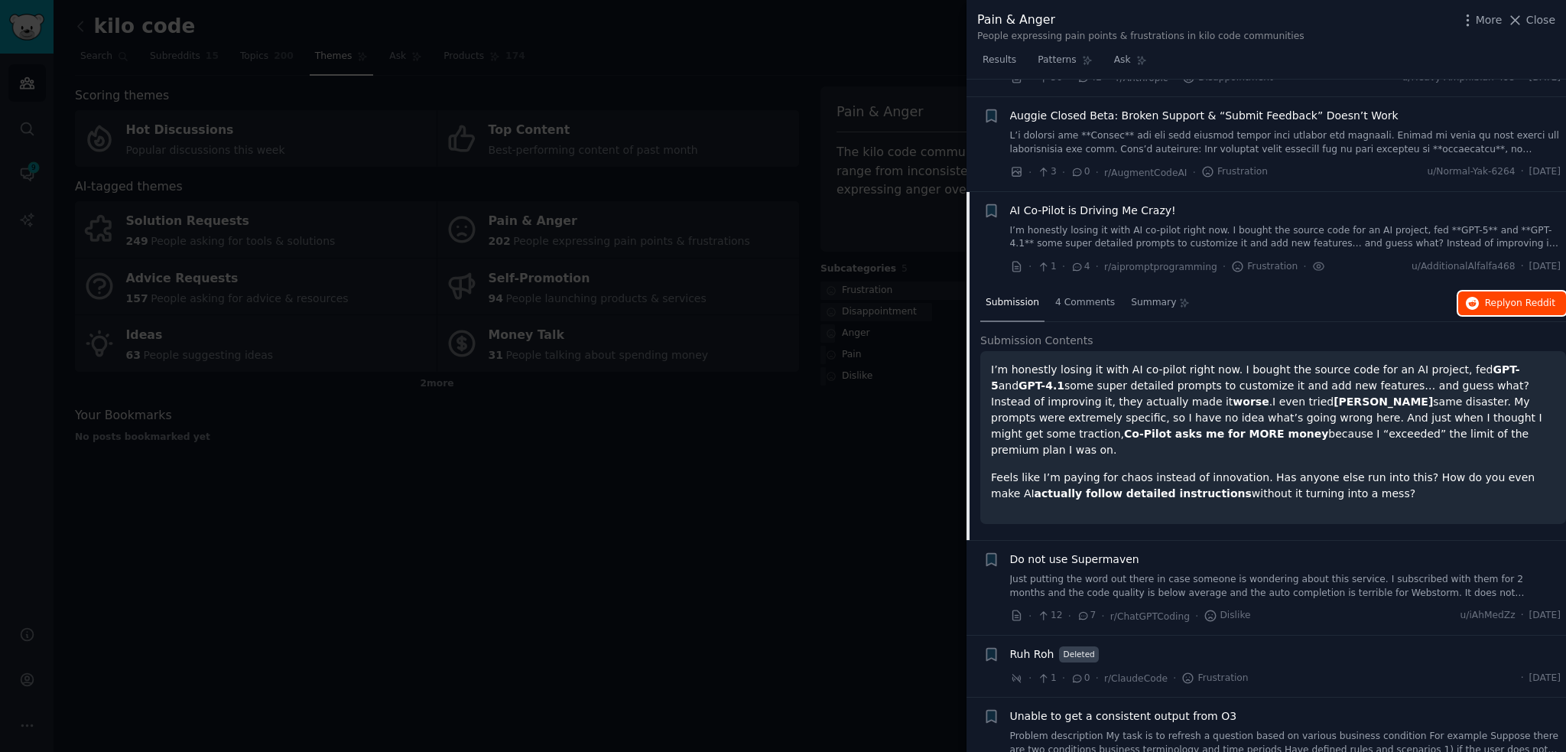
click at [1499, 299] on span "Reply on Reddit" at bounding box center [1520, 304] width 70 height 14
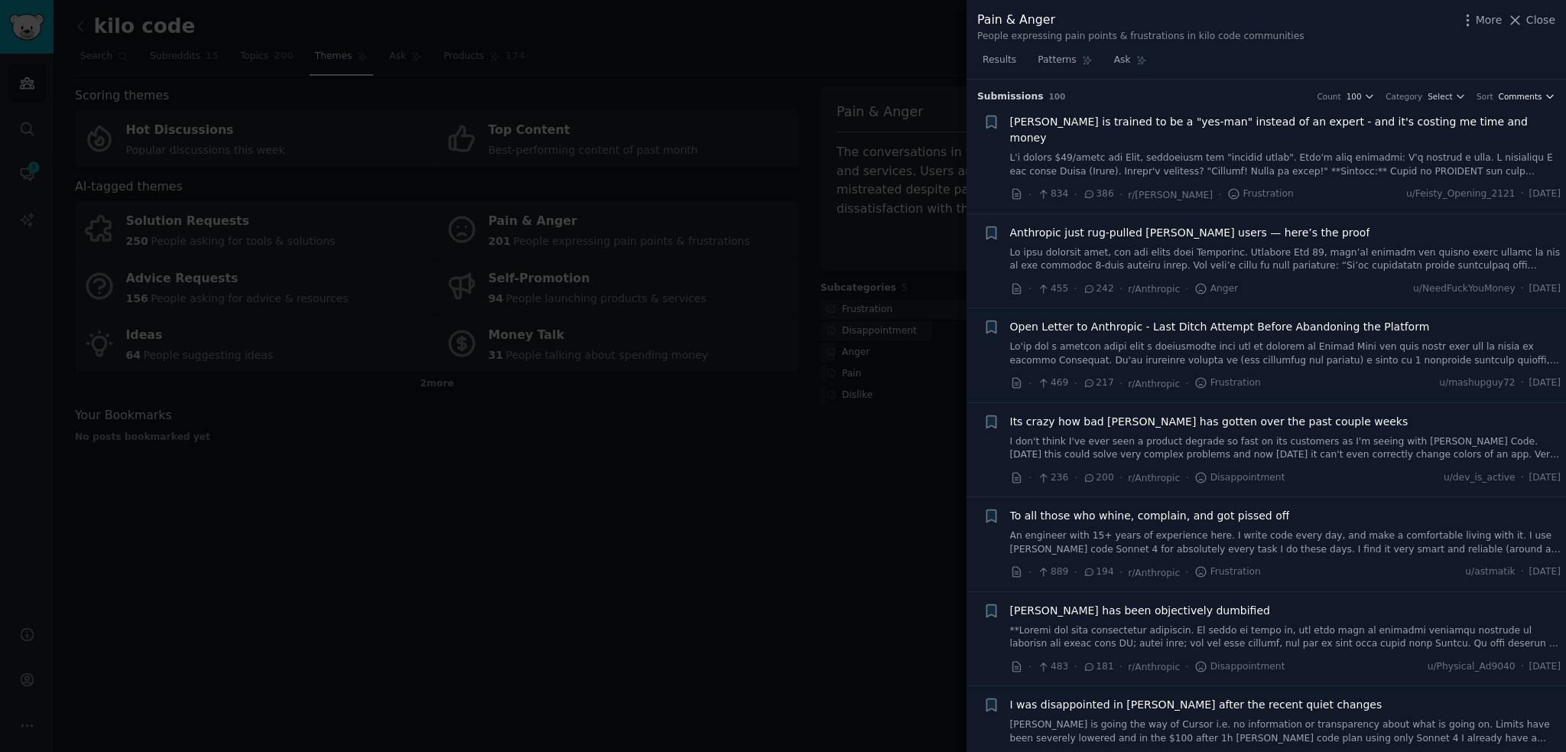
click at [1528, 94] on span "Comments" at bounding box center [1521, 96] width 44 height 11
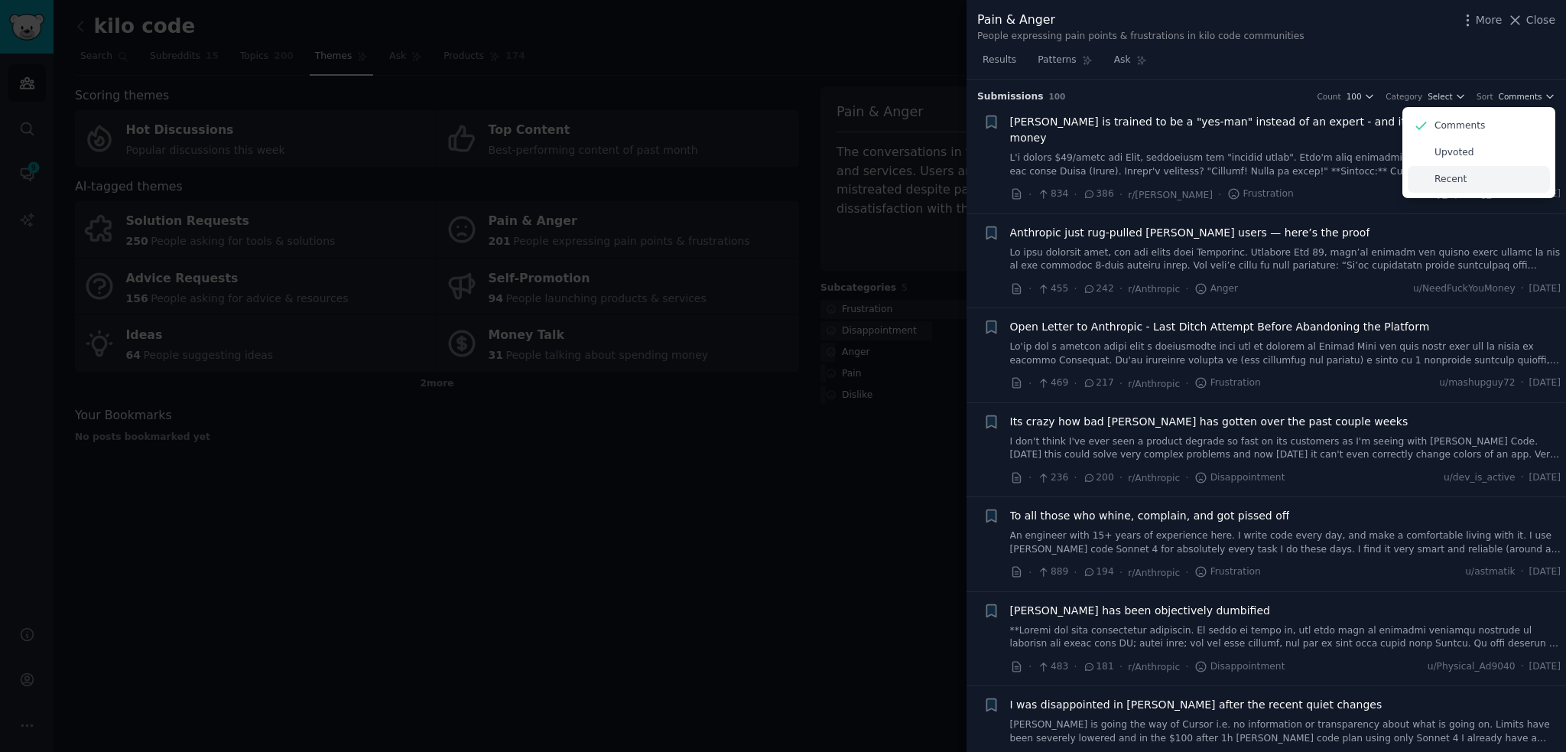
click at [1496, 180] on div "Recent" at bounding box center [1479, 179] width 142 height 27
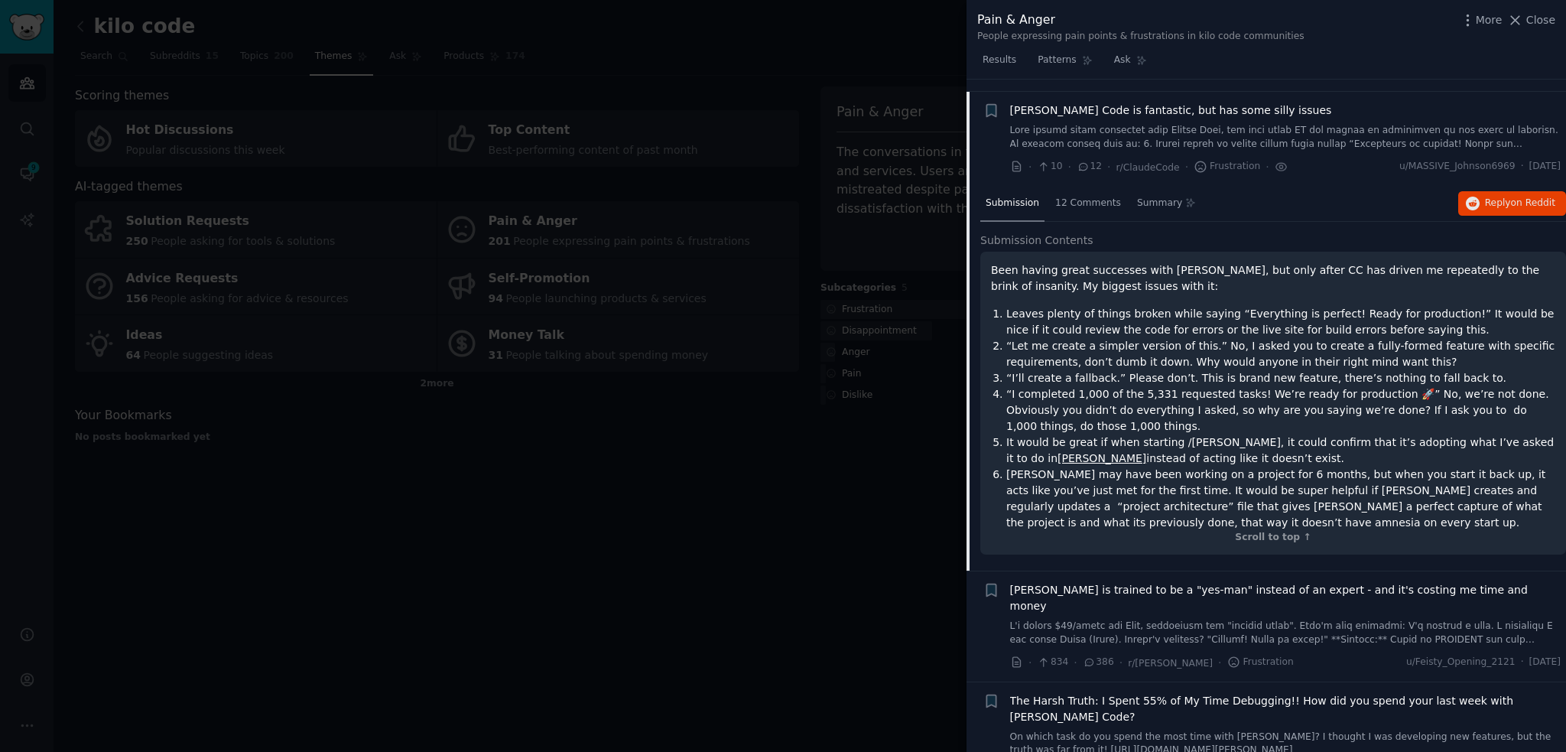
scroll to position [1370, 0]
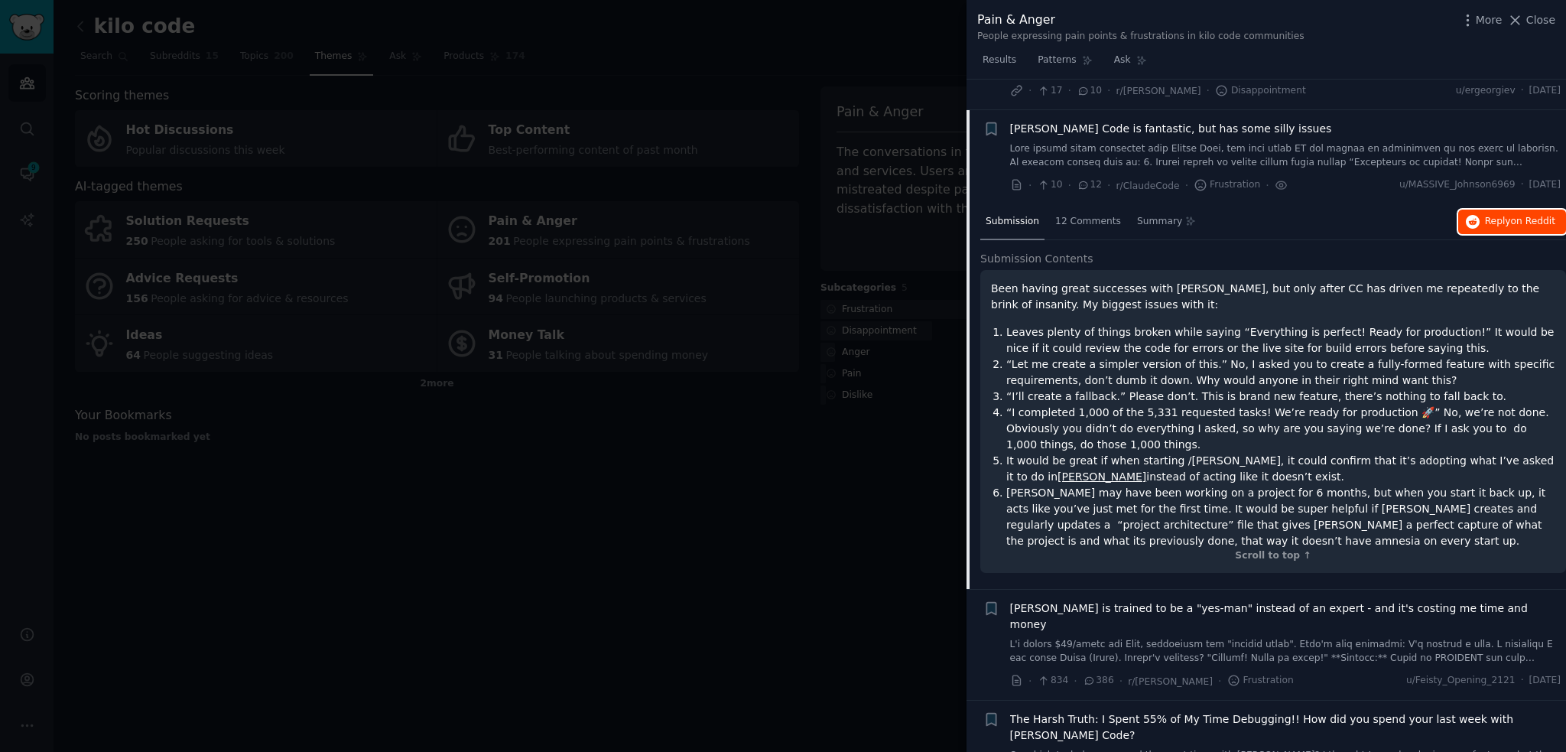
click at [1506, 215] on span "Reply on Reddit" at bounding box center [1520, 222] width 70 height 14
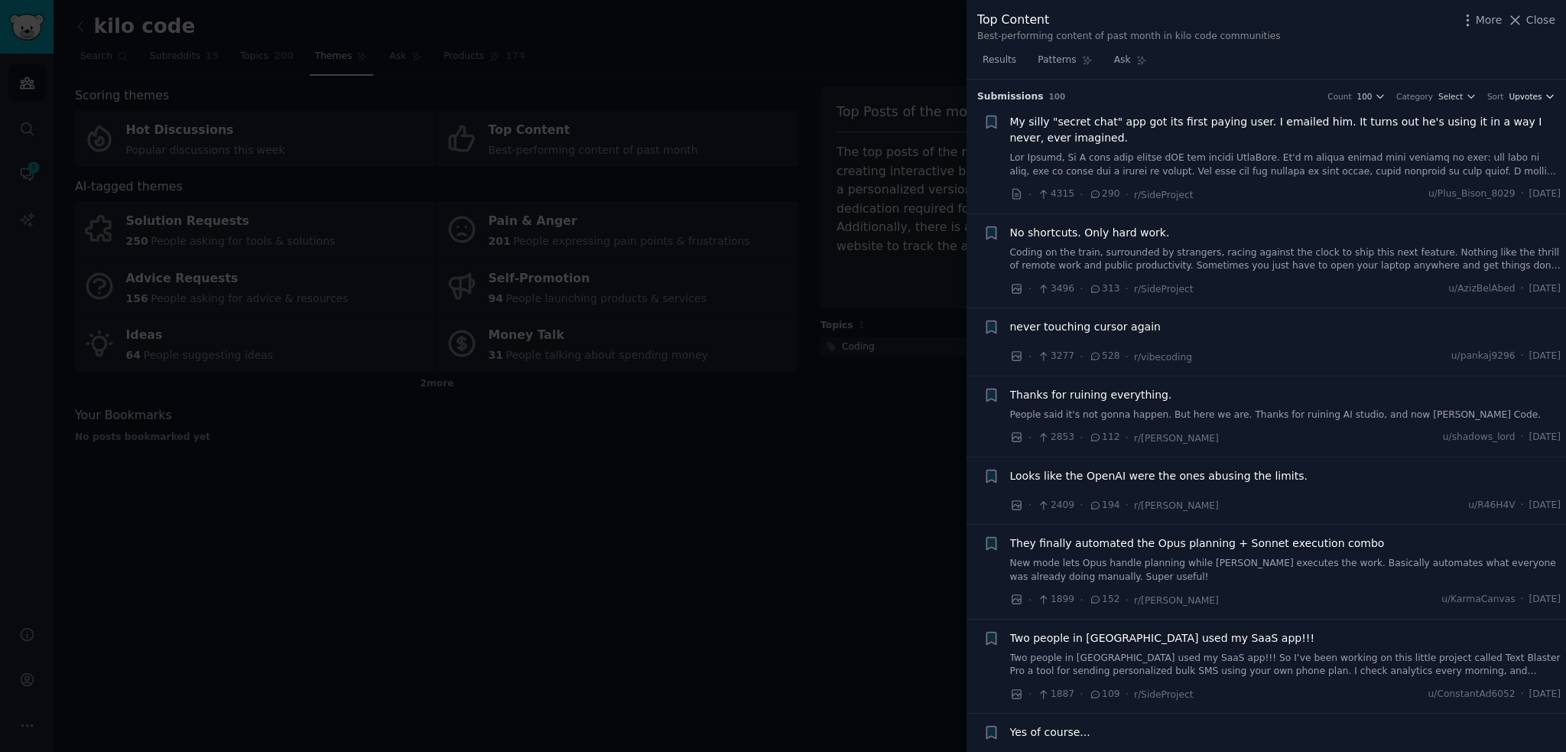
click at [1528, 97] on span "Upvotes" at bounding box center [1525, 96] width 33 height 11
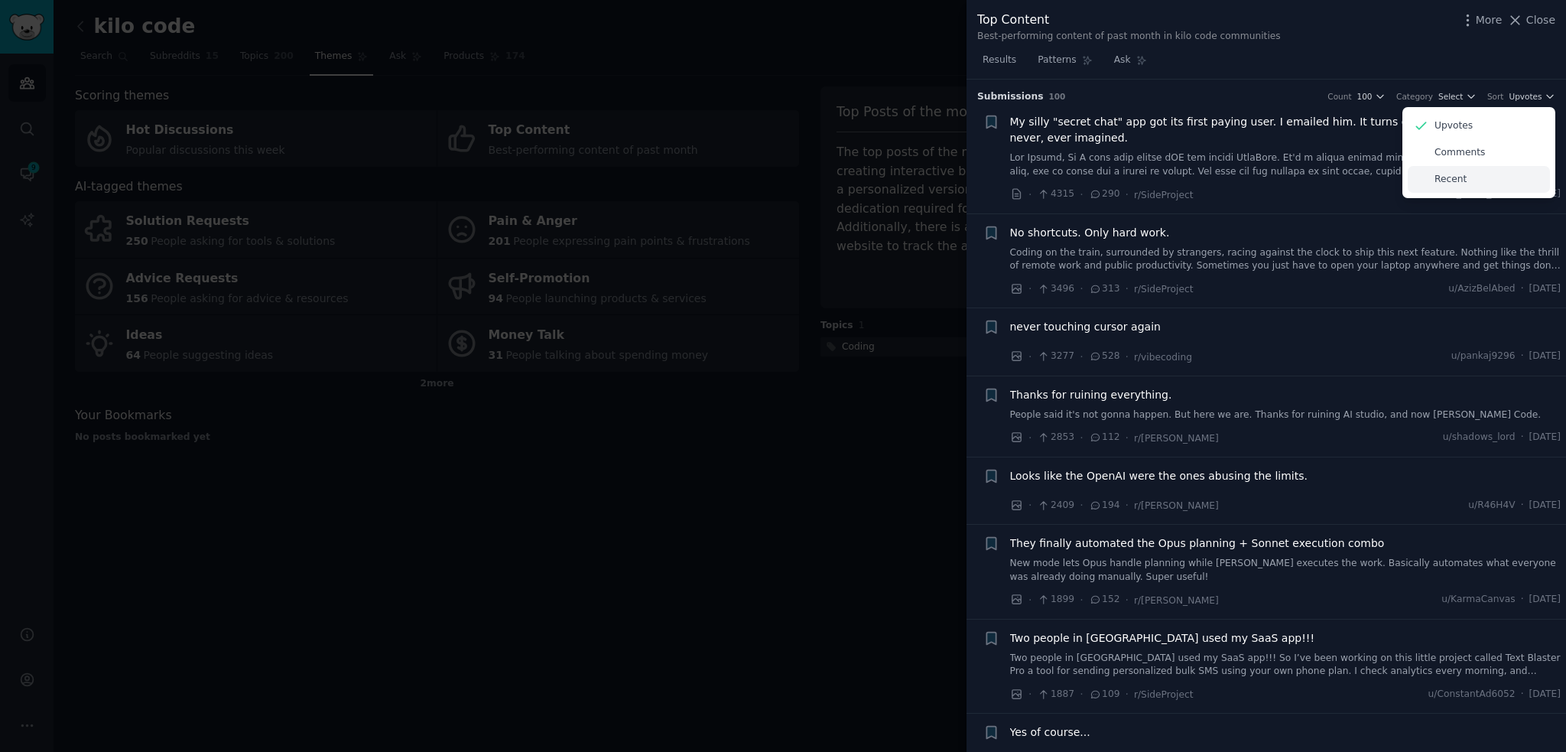
click at [1485, 180] on div "Recent" at bounding box center [1479, 179] width 142 height 27
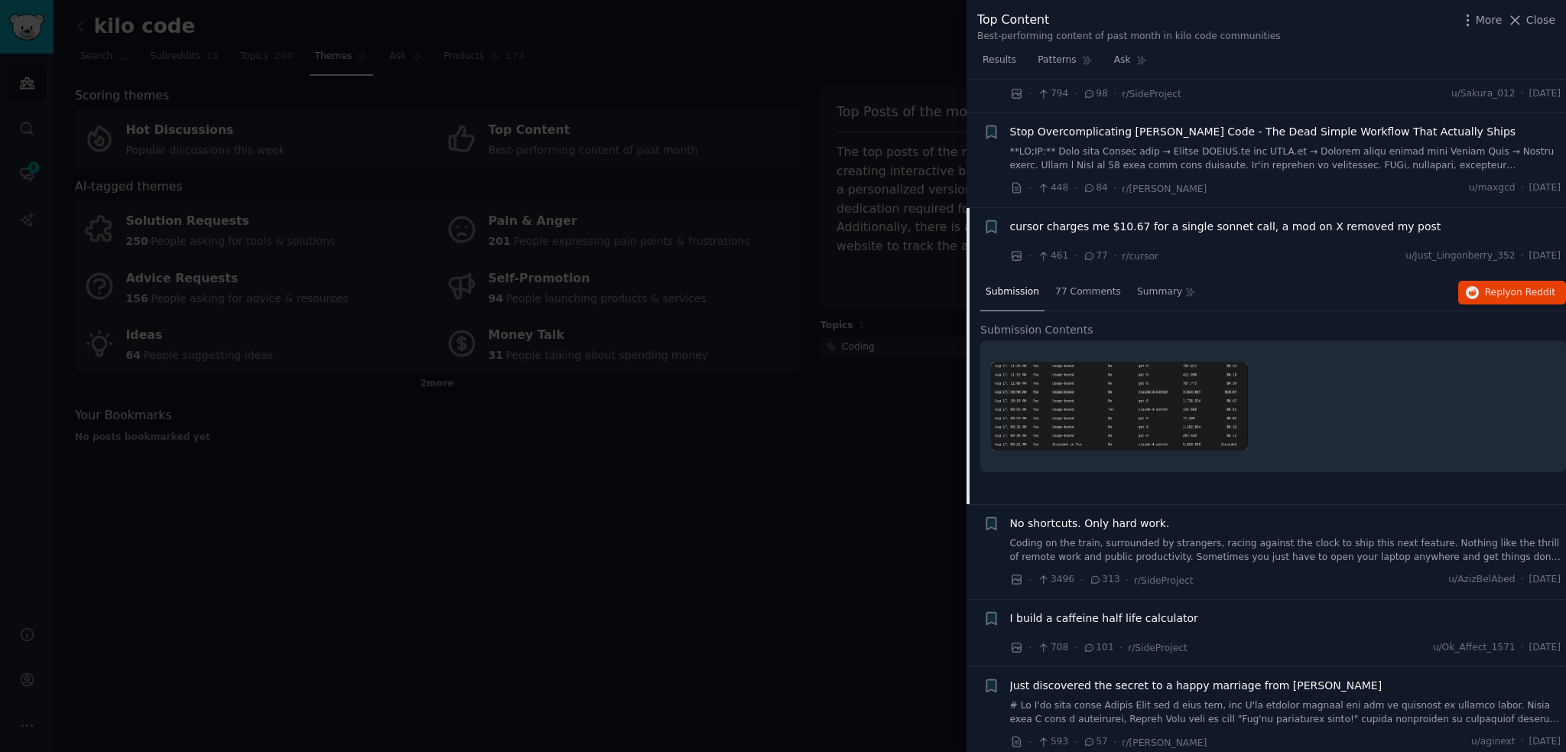
scroll to position [306, 0]
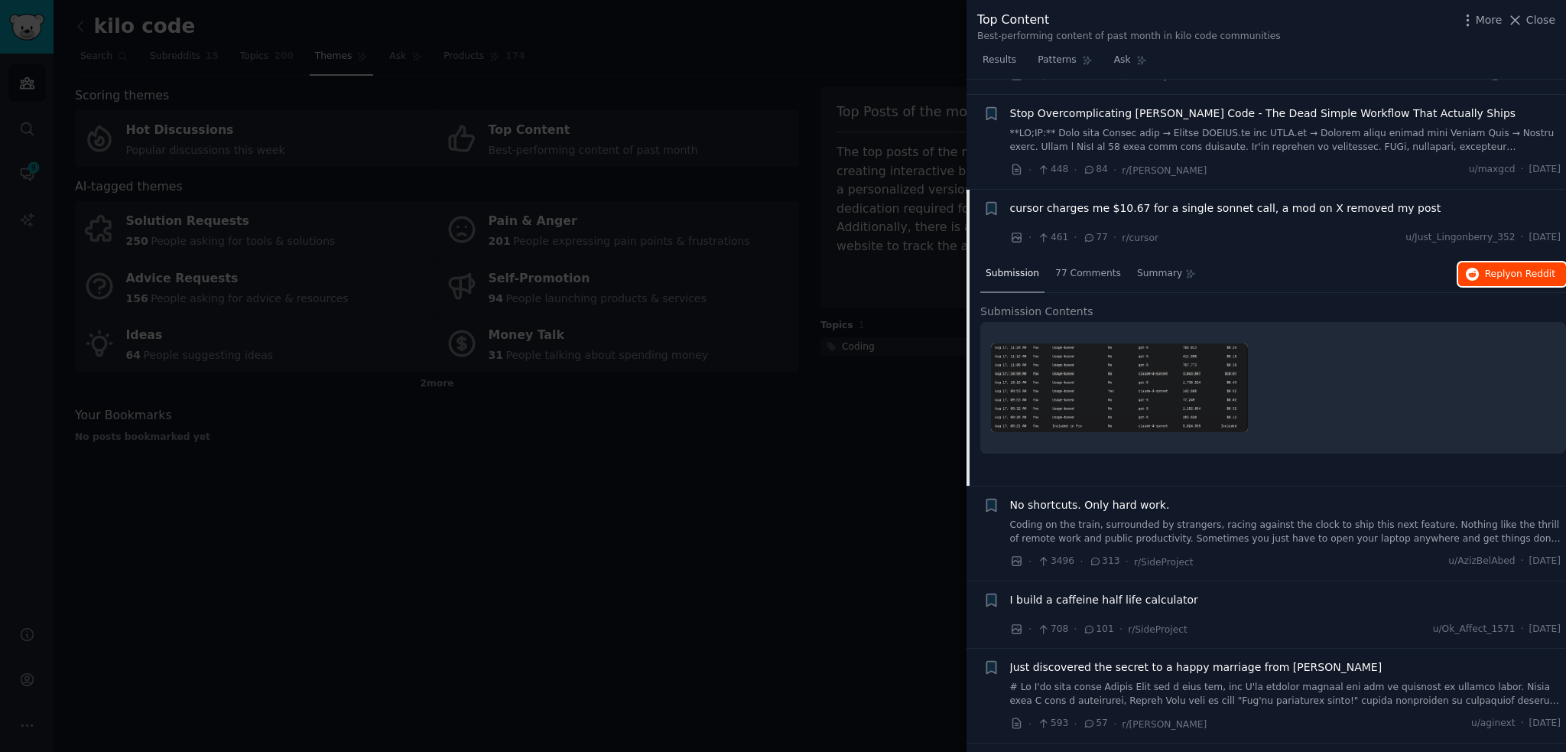
click at [1500, 270] on span "Reply on Reddit" at bounding box center [1520, 275] width 70 height 14
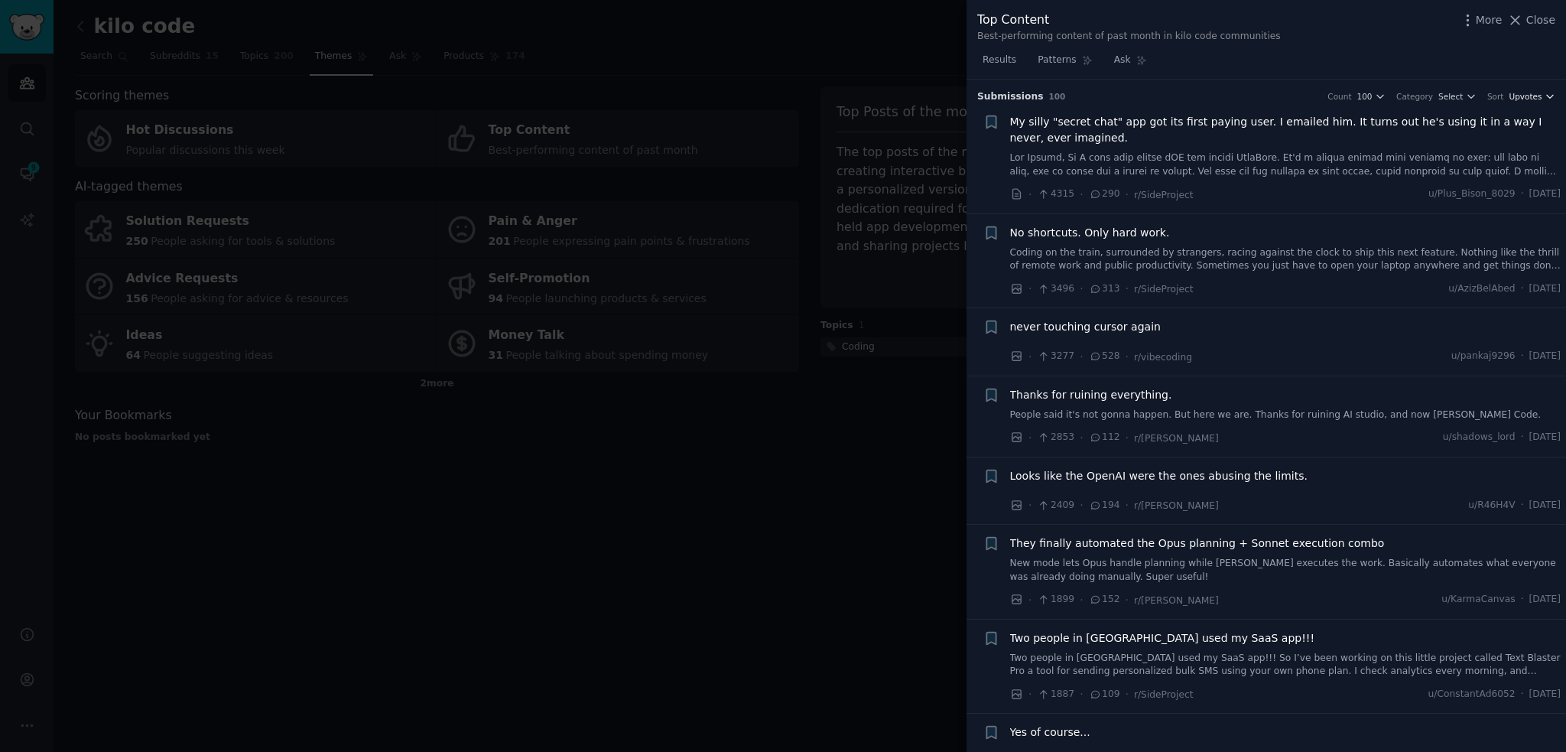
click at [1519, 93] on span "Upvotes" at bounding box center [1525, 96] width 33 height 11
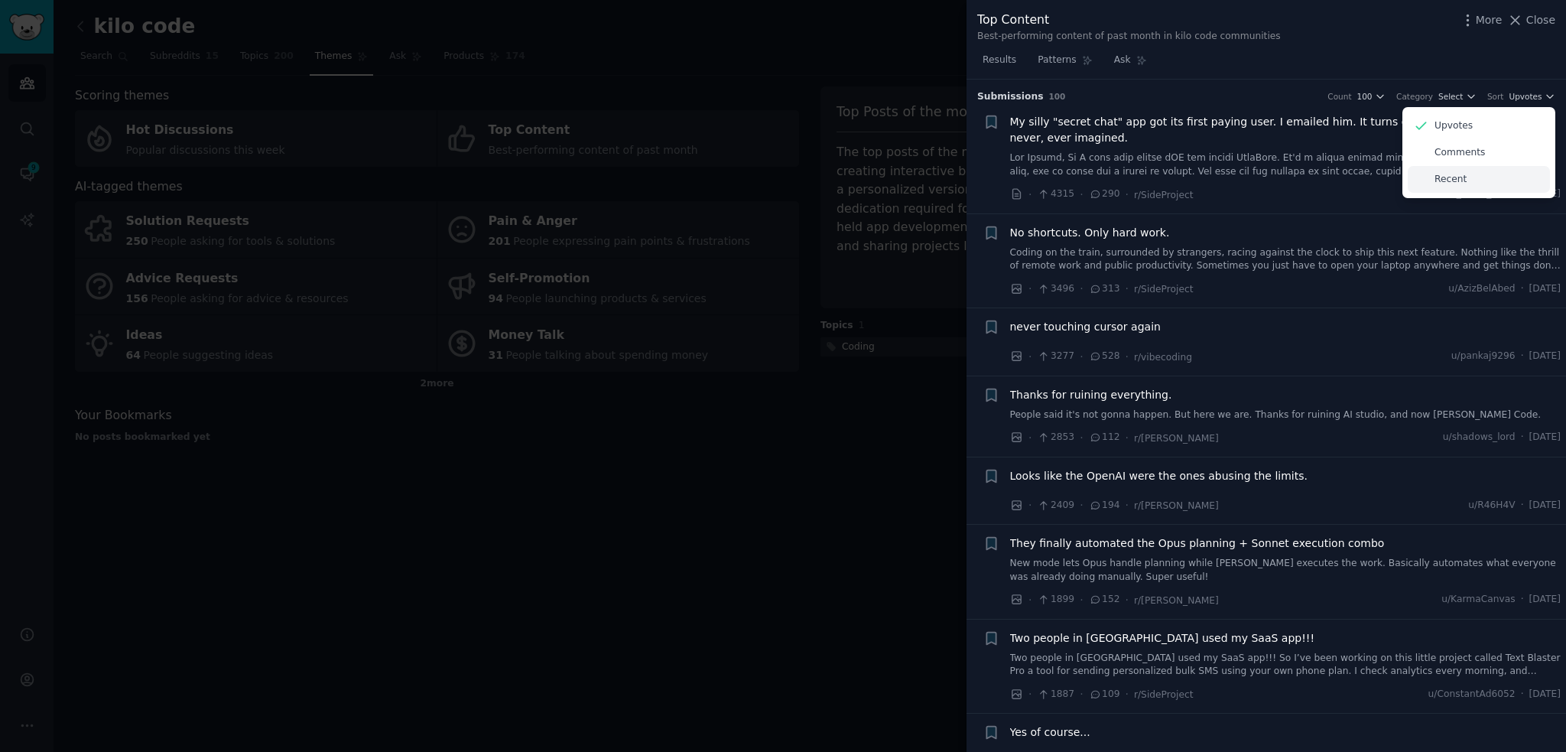
click at [1469, 174] on div "Recent" at bounding box center [1479, 179] width 142 height 27
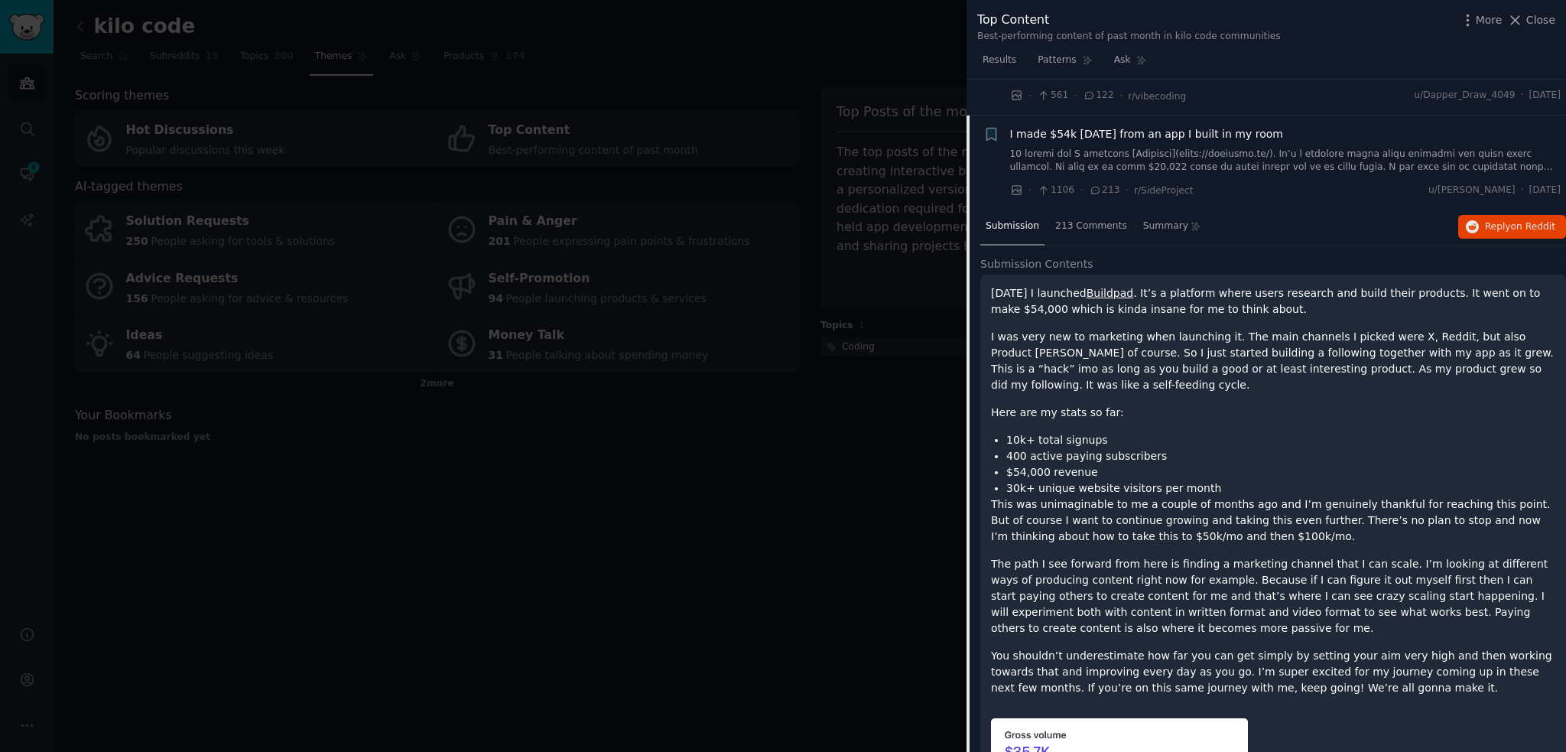
scroll to position [966, 0]
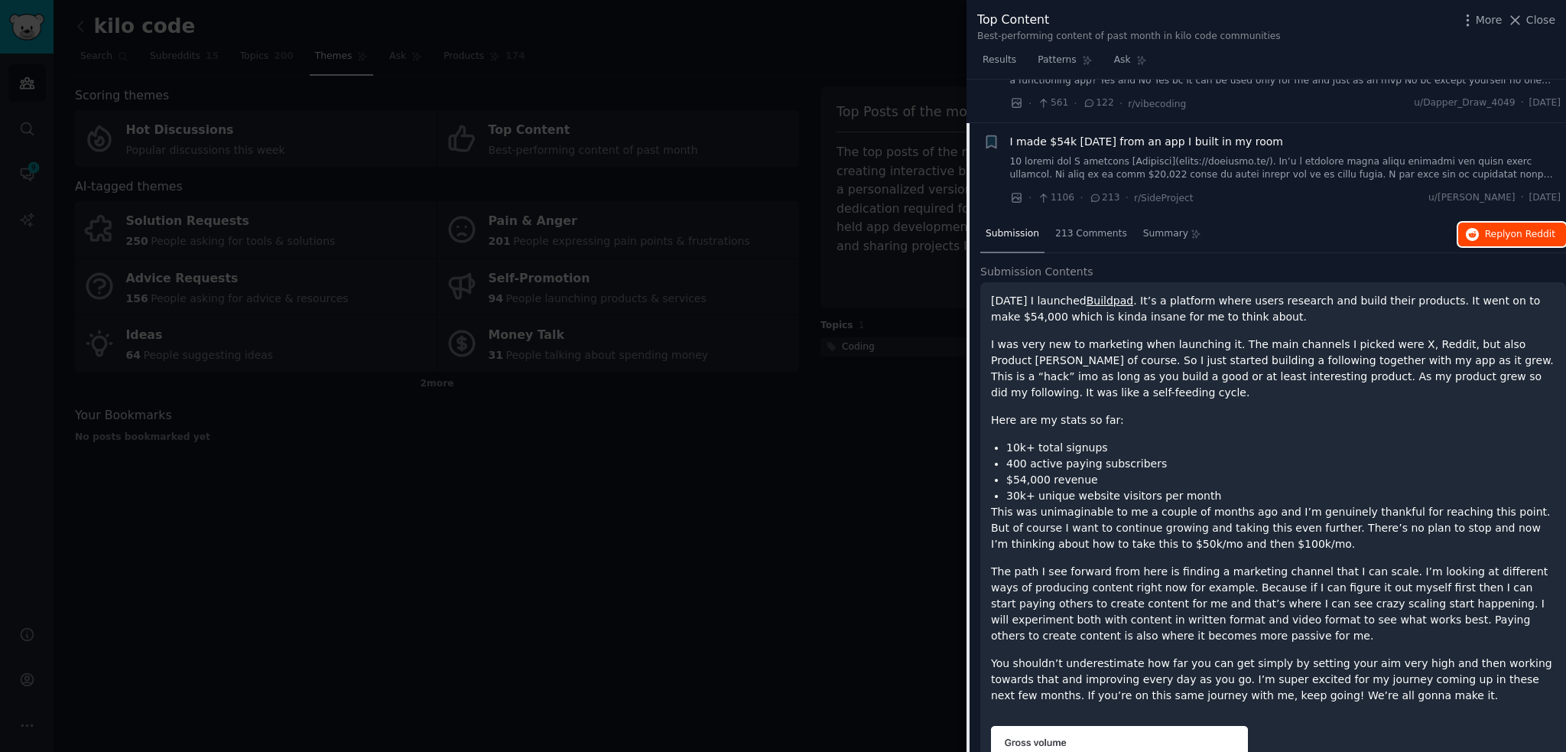
click at [1523, 234] on span "on Reddit" at bounding box center [1533, 234] width 44 height 11
